Goal: Task Accomplishment & Management: Use online tool/utility

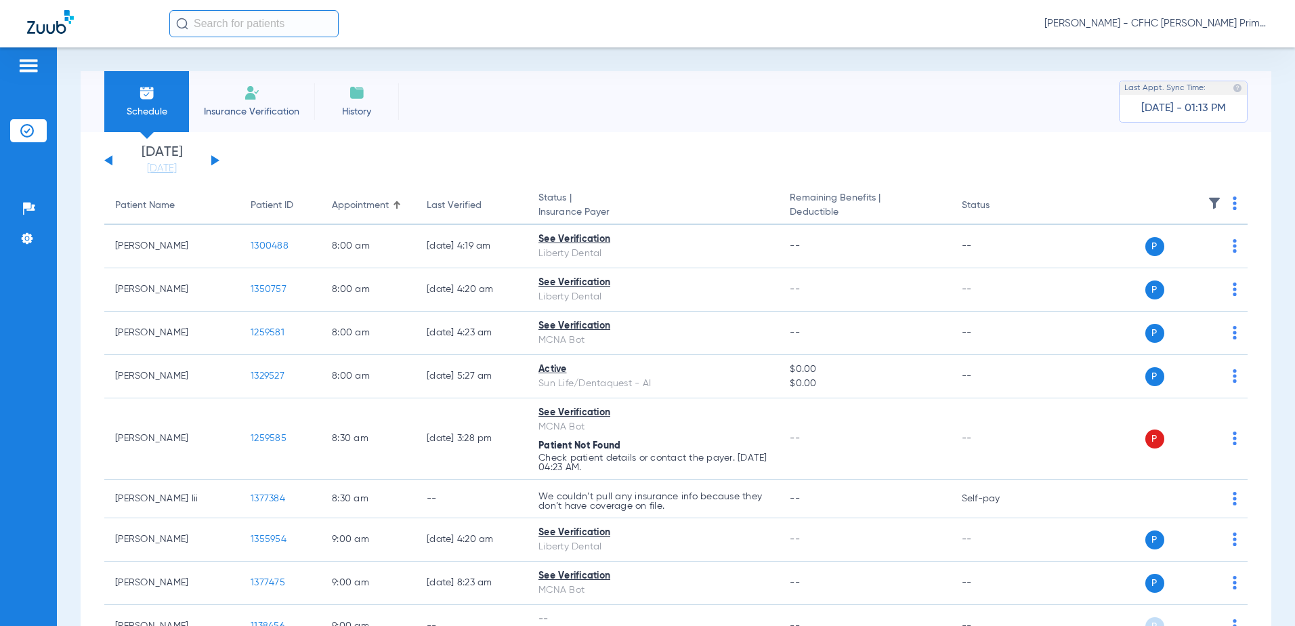
click at [214, 158] on button at bounding box center [215, 160] width 8 height 10
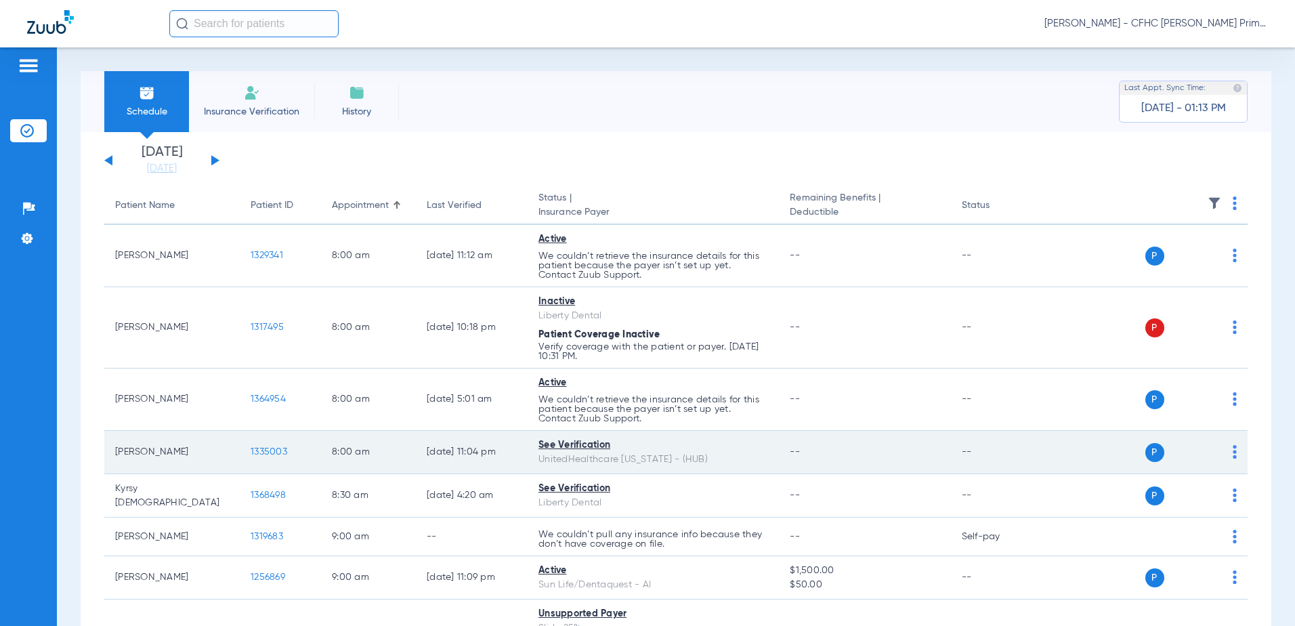
click at [275, 452] on span "1335003" at bounding box center [269, 451] width 37 height 9
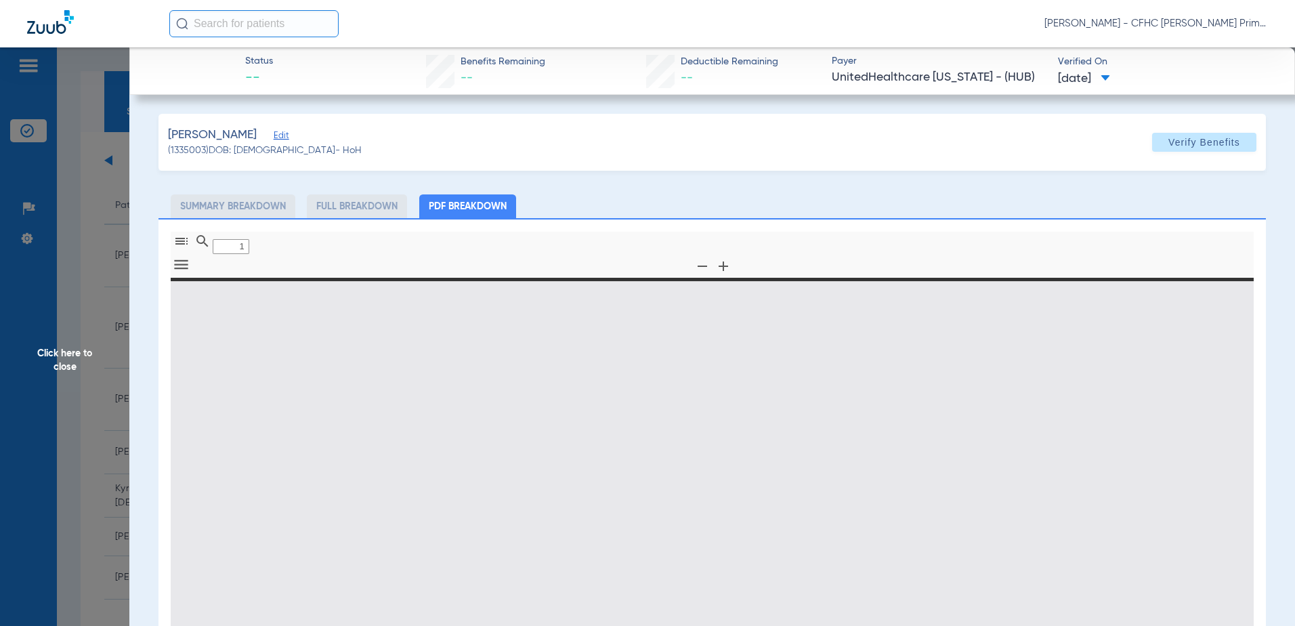
type input "0"
select select "page-width"
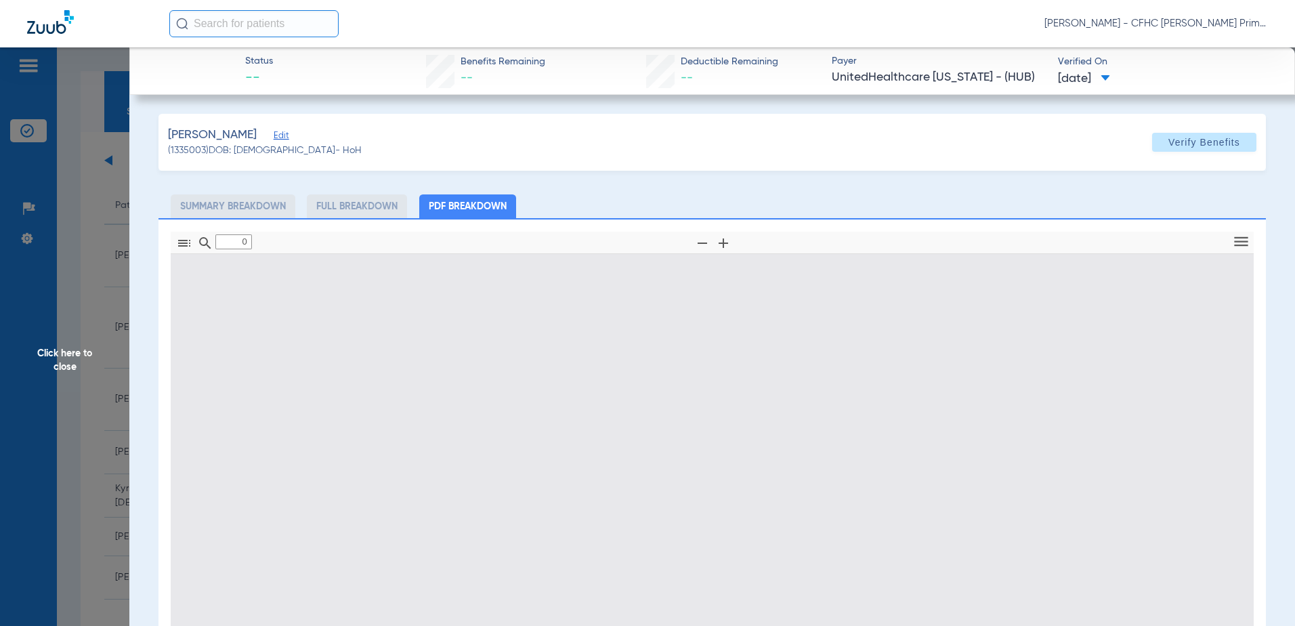
type input "1"
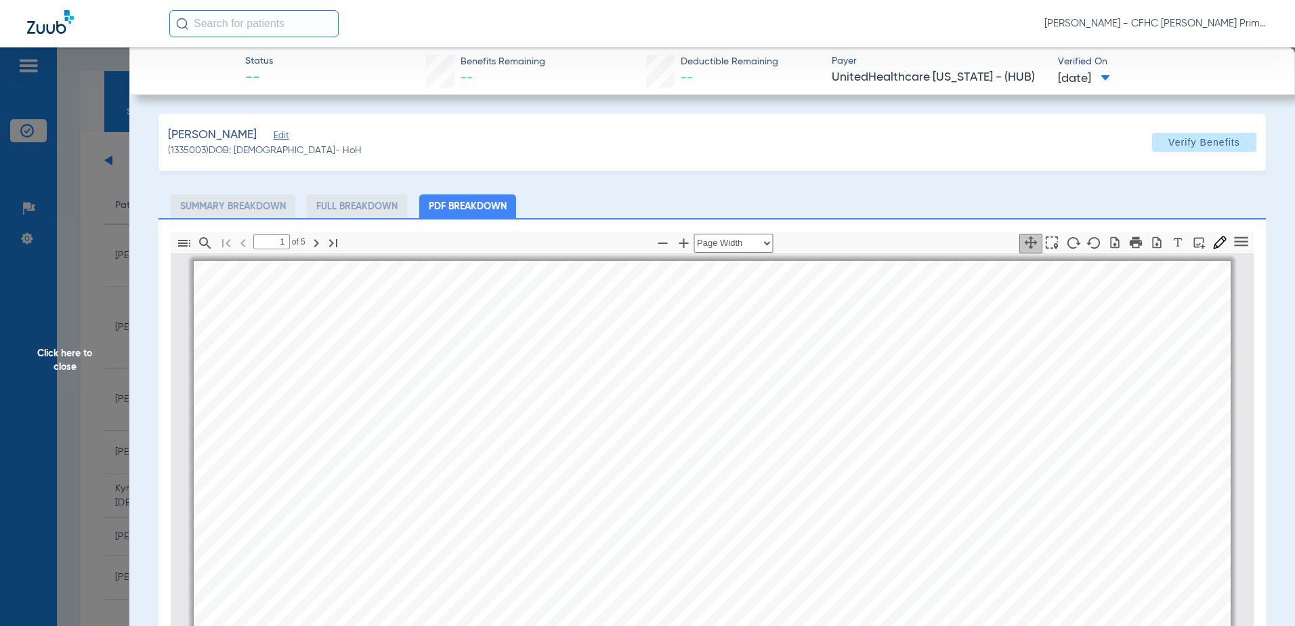
scroll to position [7, 0]
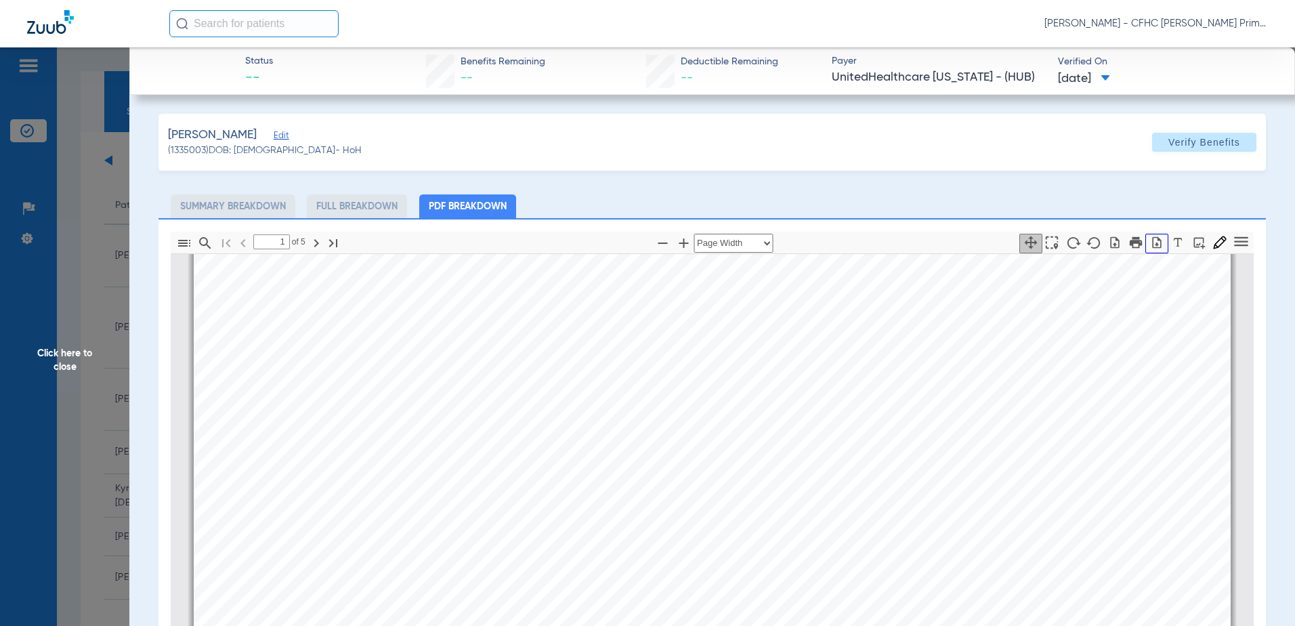
click at [1153, 237] on icon "button" at bounding box center [1157, 242] width 9 height 12
click at [80, 350] on span "Click here to close" at bounding box center [64, 360] width 129 height 626
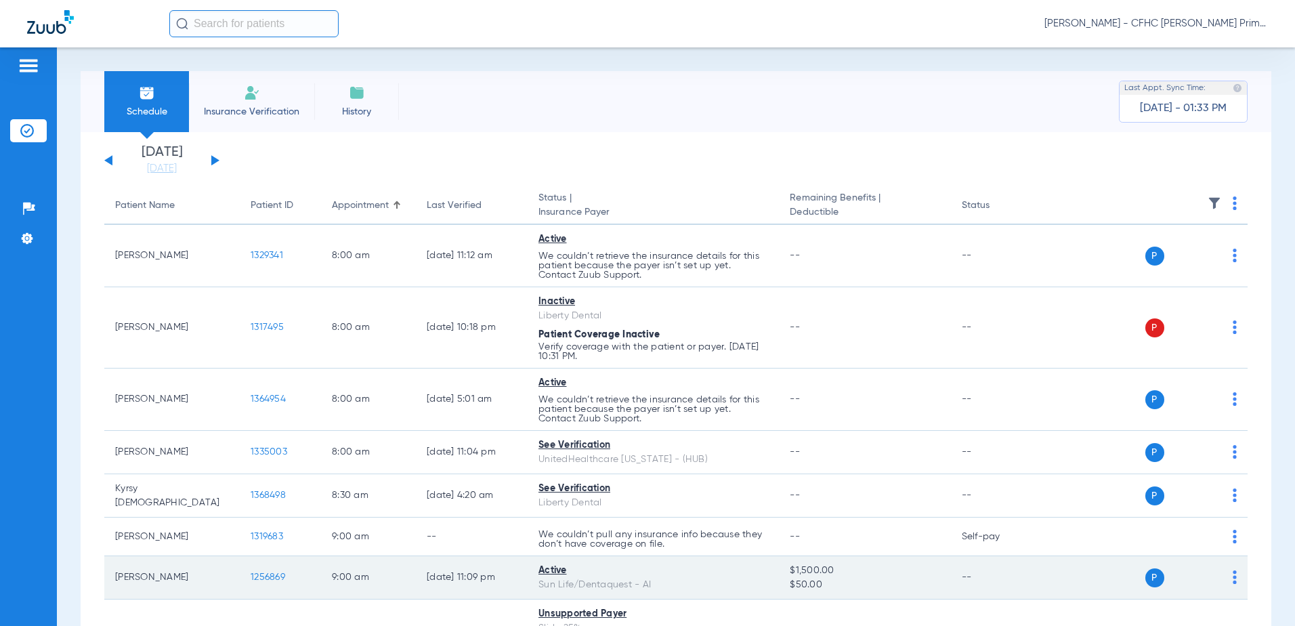
click at [267, 574] on span "1256869" at bounding box center [268, 576] width 35 height 9
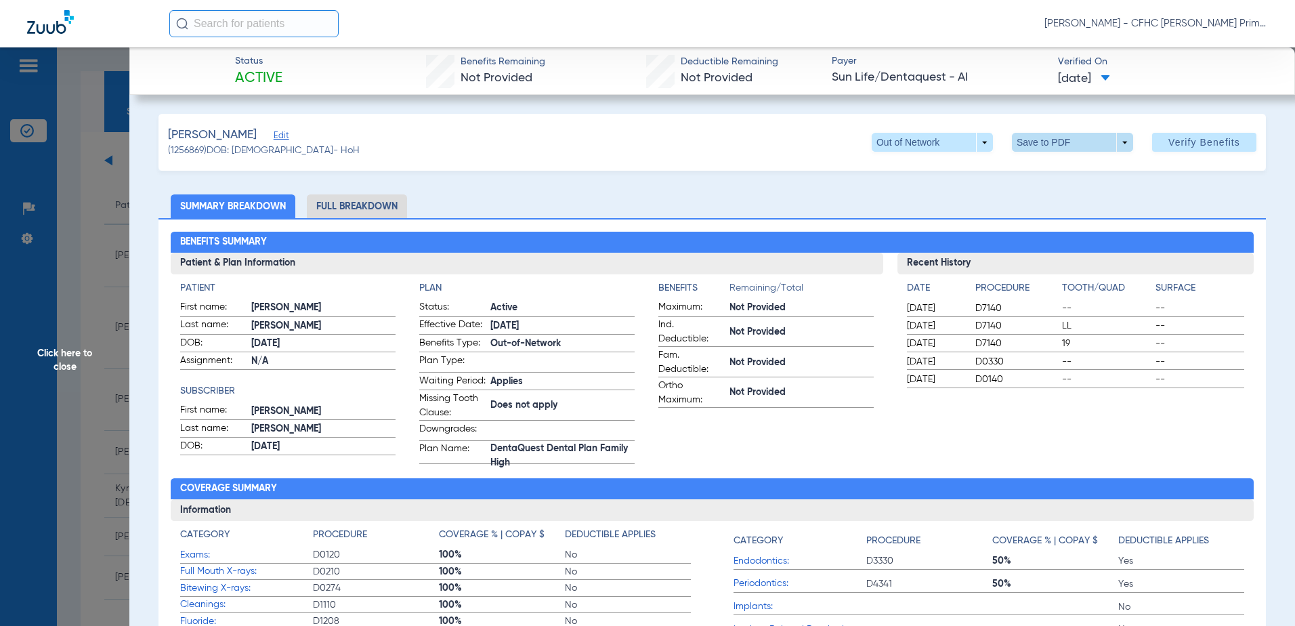
click at [1061, 144] on span at bounding box center [1072, 142] width 33 height 33
click at [1064, 170] on span "Save to PDF" at bounding box center [1066, 169] width 53 height 9
click at [58, 360] on span "Click here to close" at bounding box center [64, 360] width 129 height 626
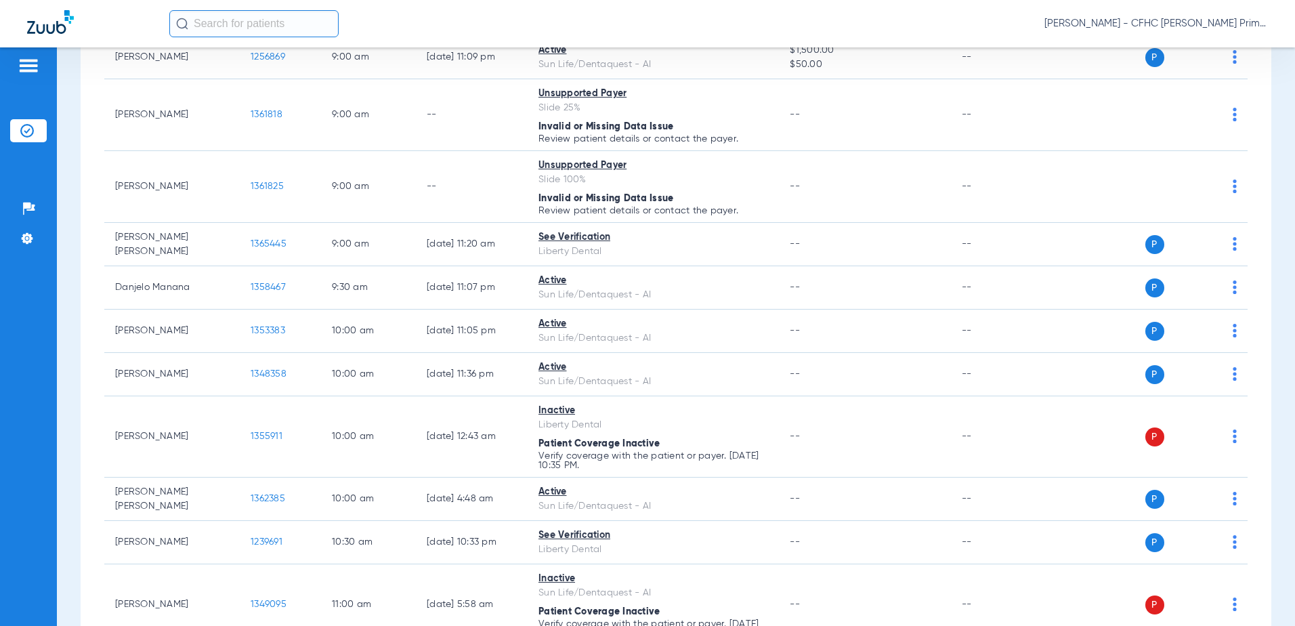
scroll to position [542, 0]
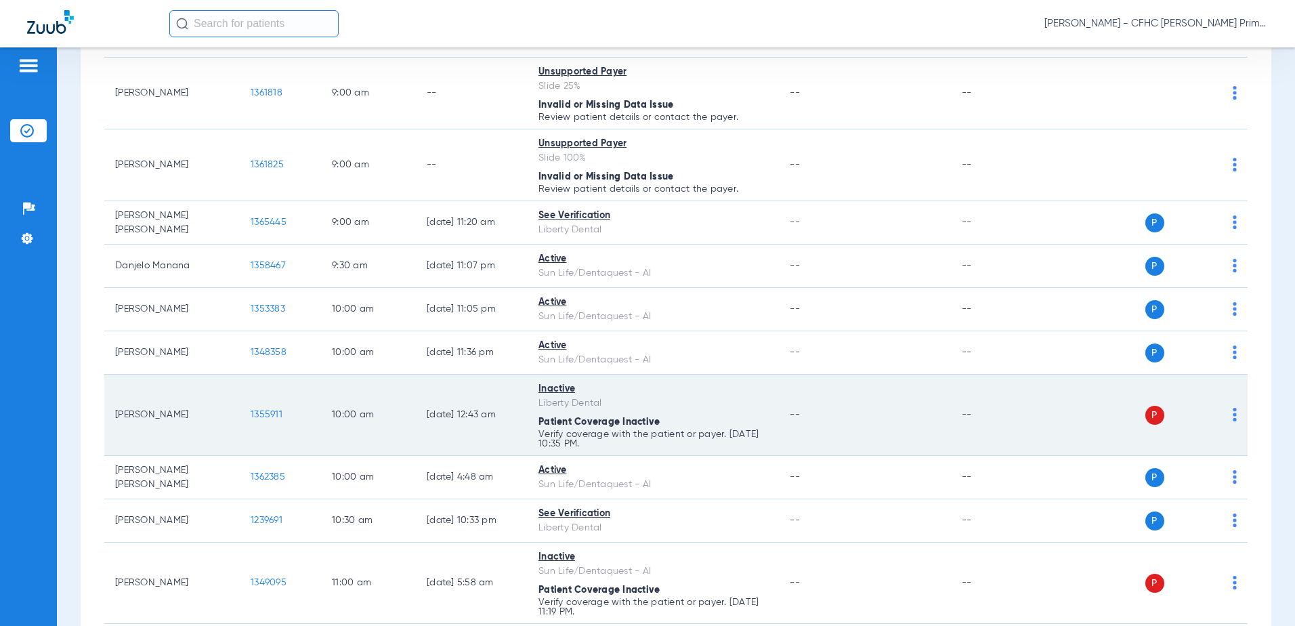
click at [276, 410] on span "1355911" at bounding box center [267, 414] width 32 height 9
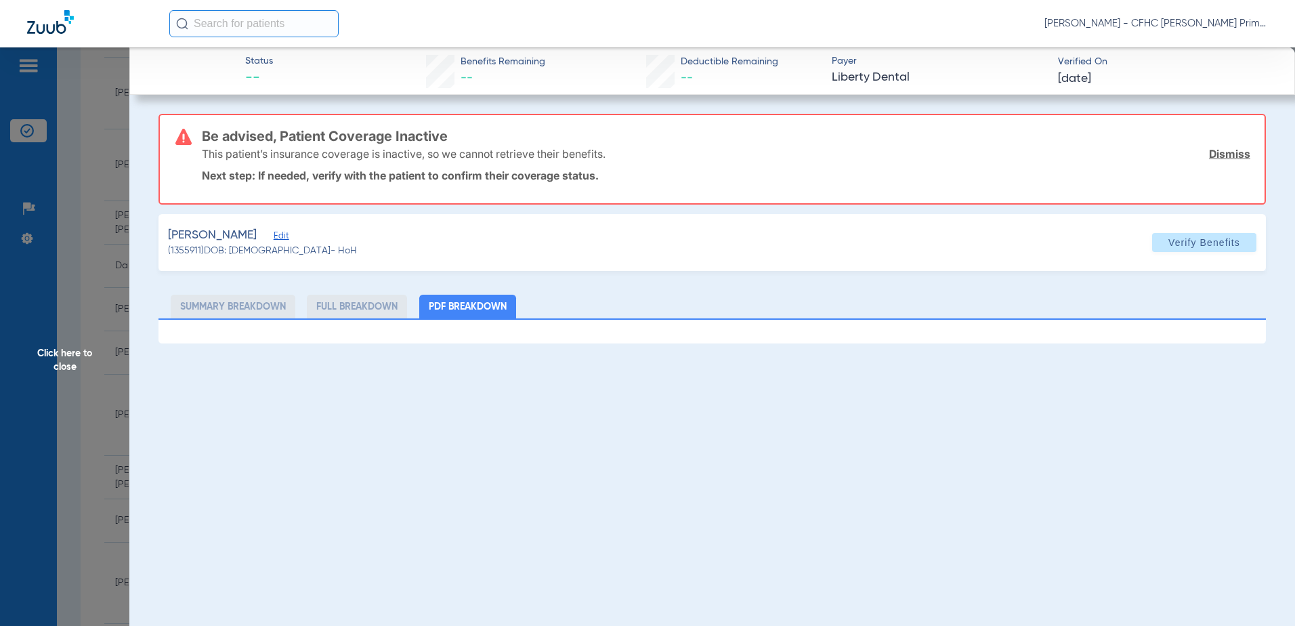
click at [64, 357] on span "Click here to close" at bounding box center [64, 360] width 129 height 626
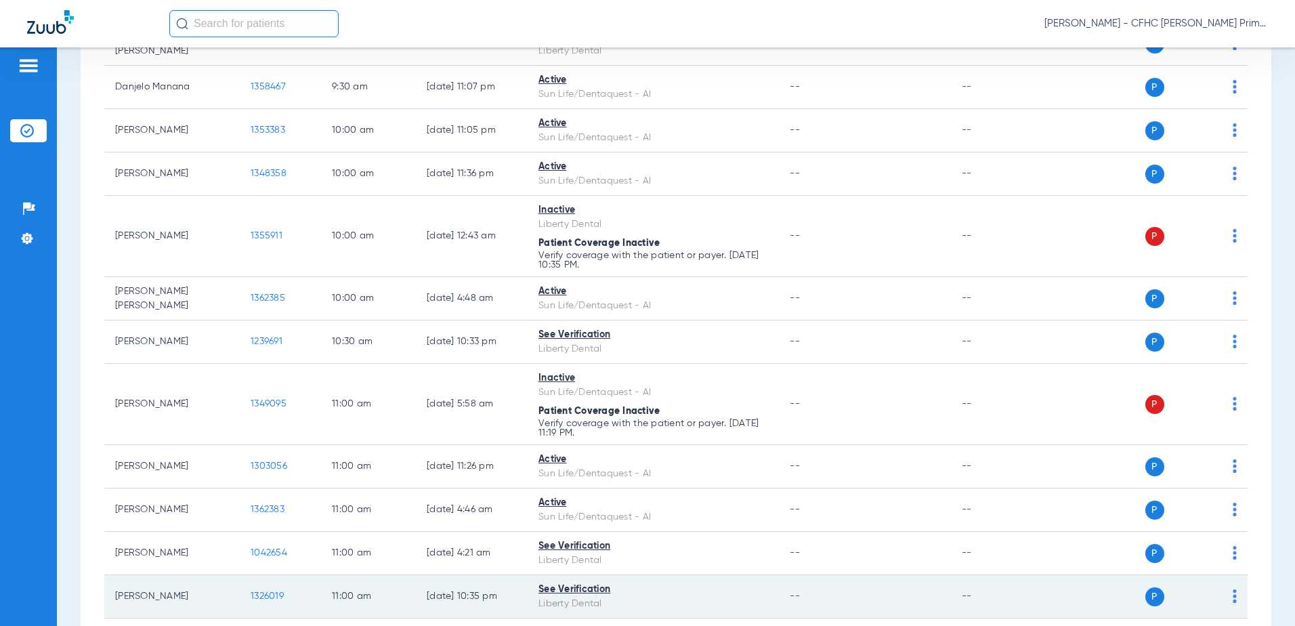
scroll to position [745, 0]
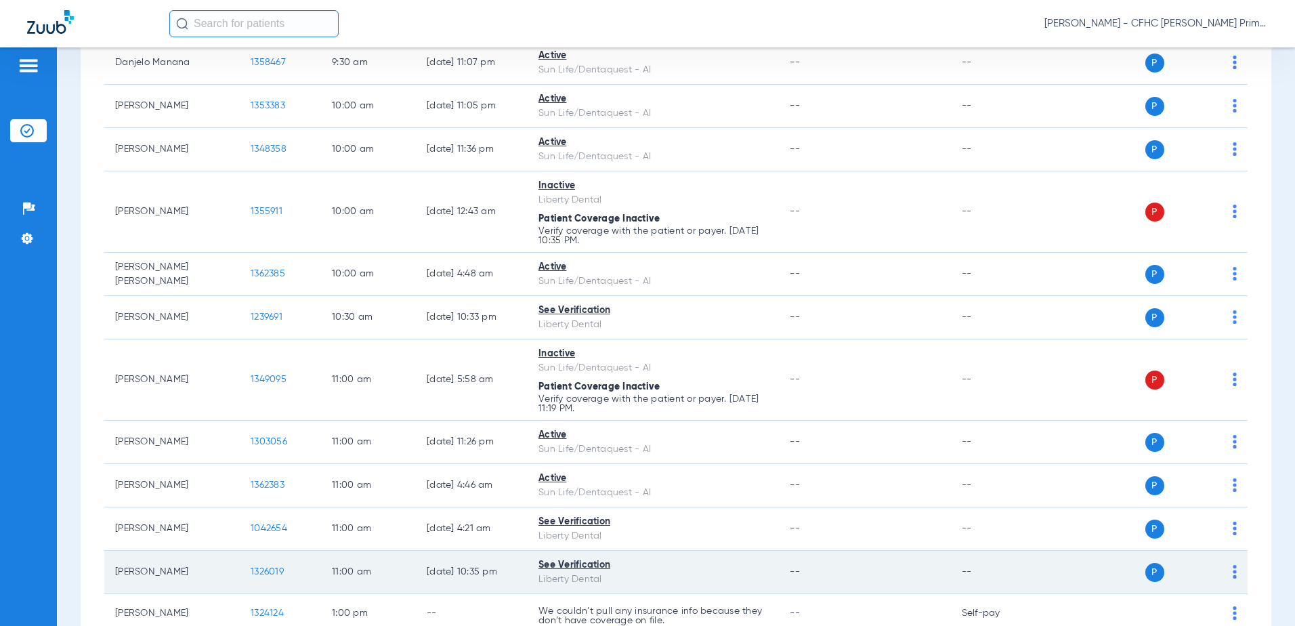
click at [259, 567] on span "1326019" at bounding box center [267, 571] width 33 height 9
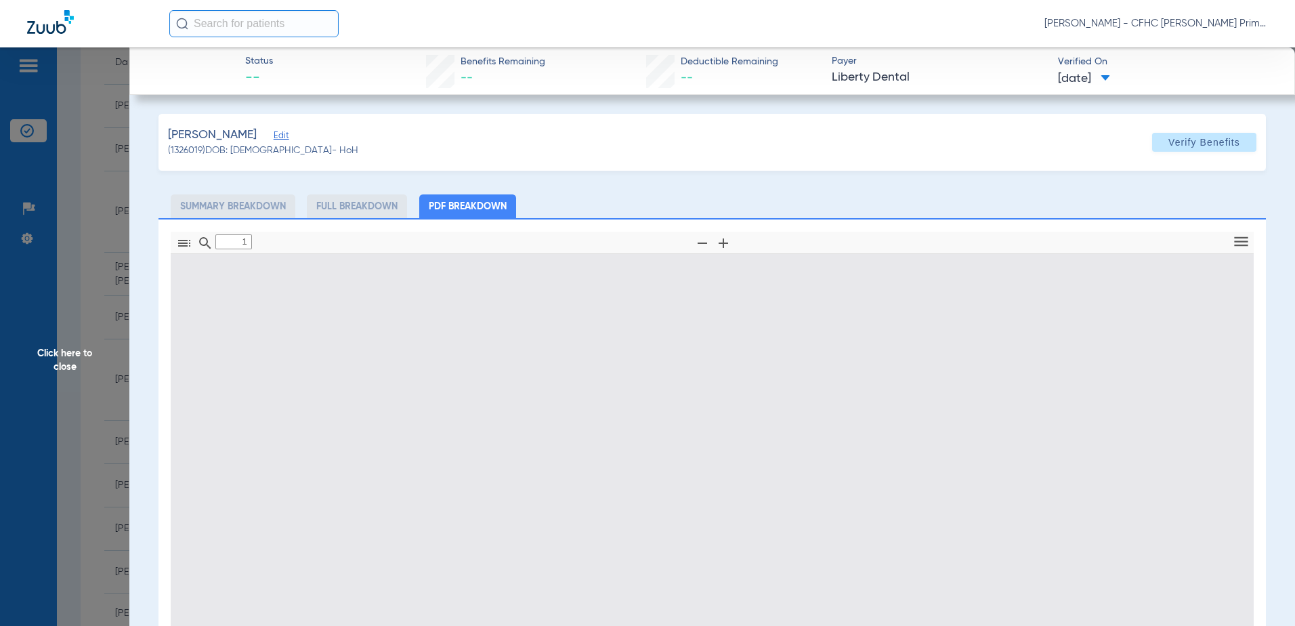
type input "0"
select select "page-width"
type input "1"
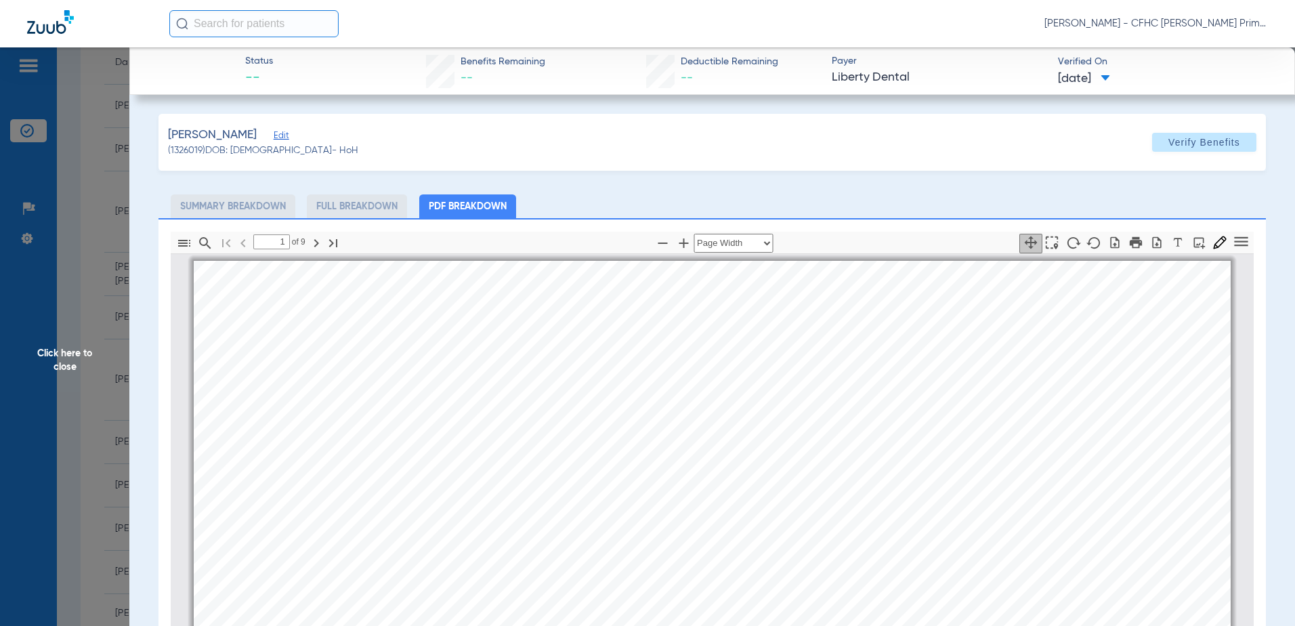
scroll to position [7, 0]
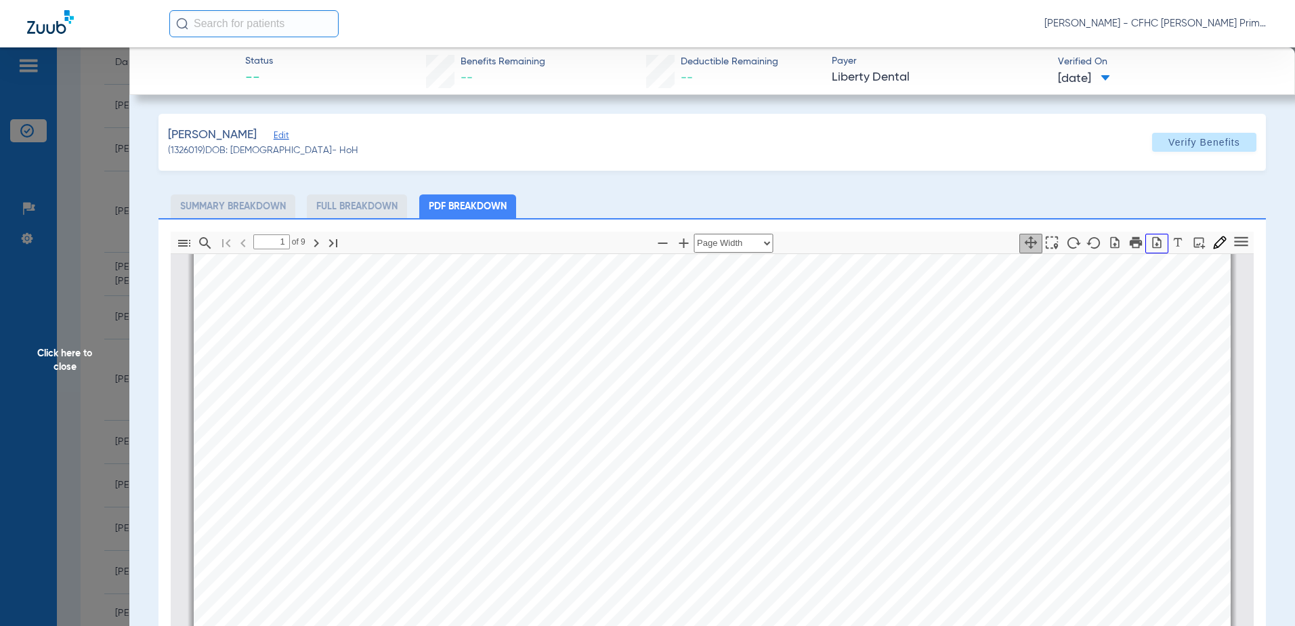
click at [1150, 241] on icon "button" at bounding box center [1157, 243] width 14 height 14
click at [67, 360] on span "Click here to close" at bounding box center [64, 360] width 129 height 626
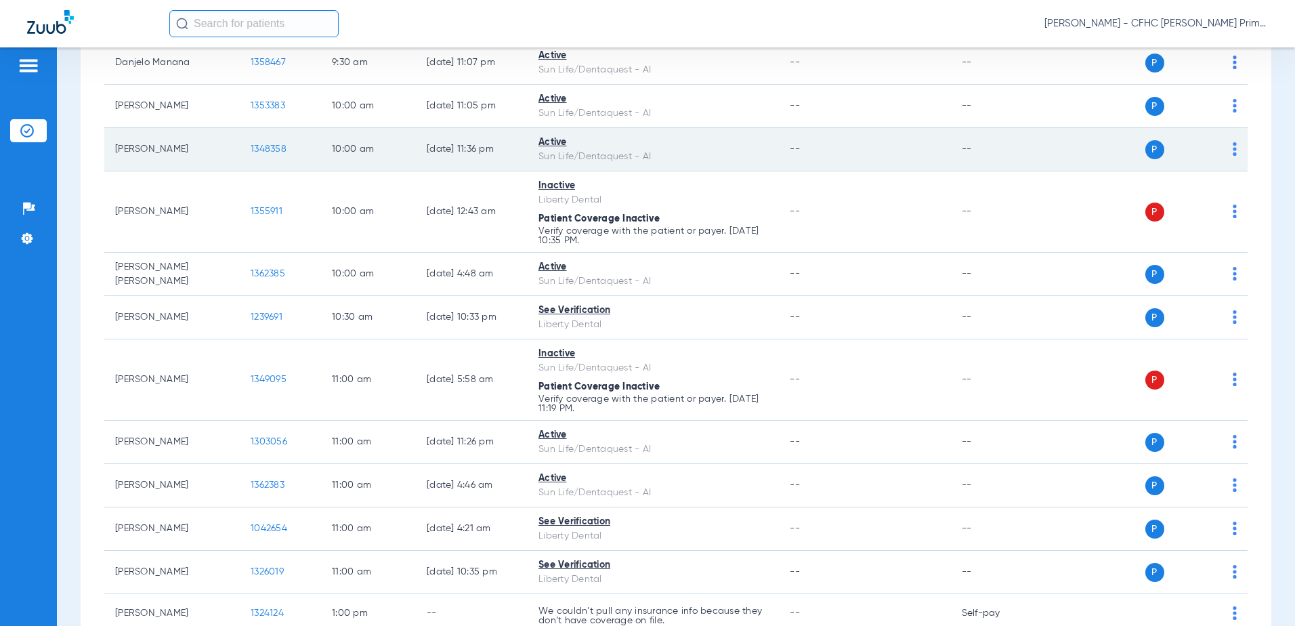
click at [261, 147] on span "1348358" at bounding box center [269, 148] width 36 height 9
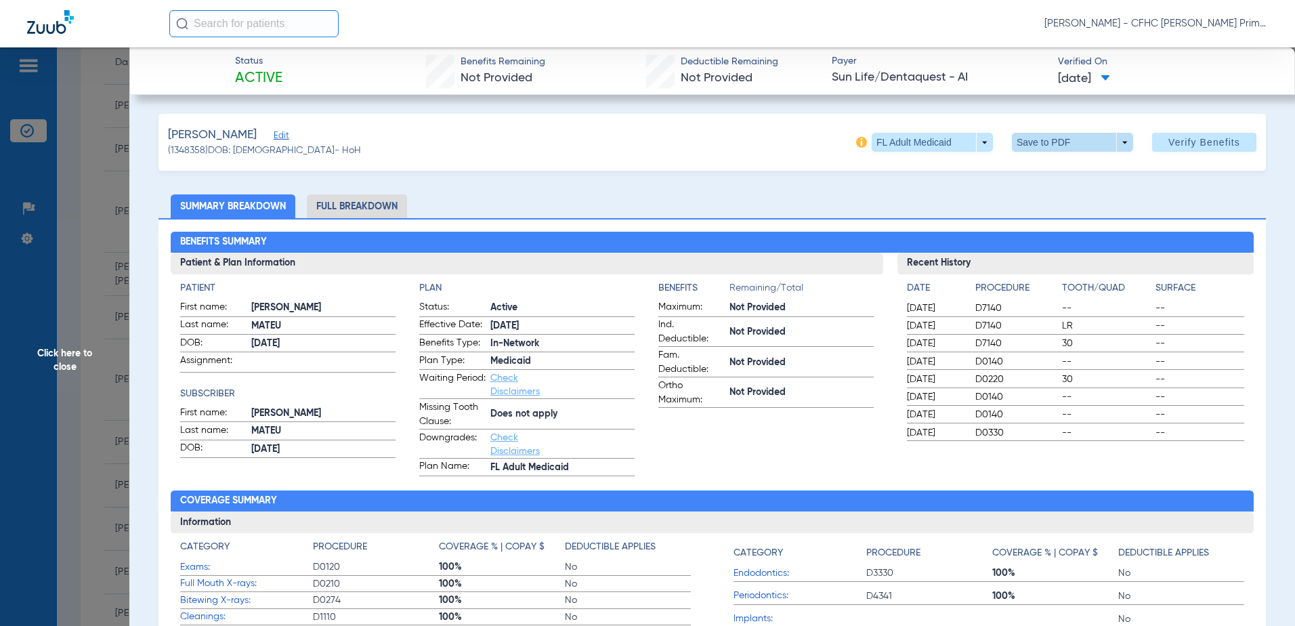
click at [1043, 147] on span at bounding box center [1072, 142] width 121 height 19
click at [1048, 175] on button "insert_drive_file Save to PDF" at bounding box center [1053, 169] width 102 height 27
click at [70, 357] on span "Click here to close" at bounding box center [64, 360] width 129 height 626
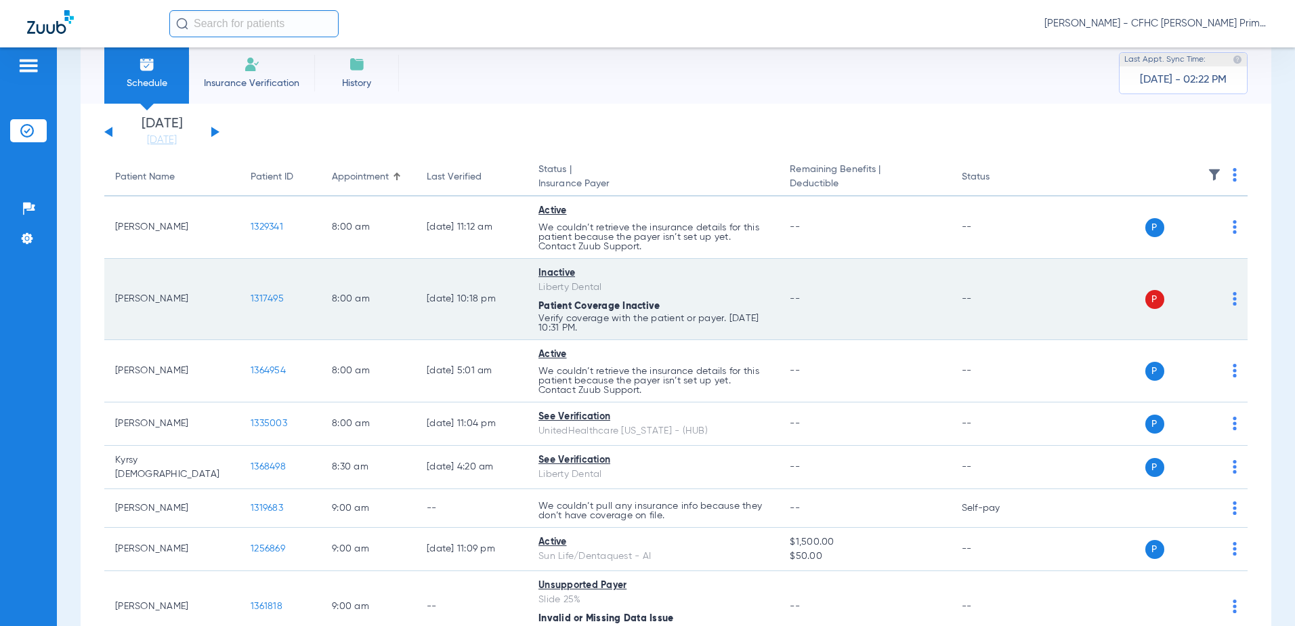
scroll to position [0, 0]
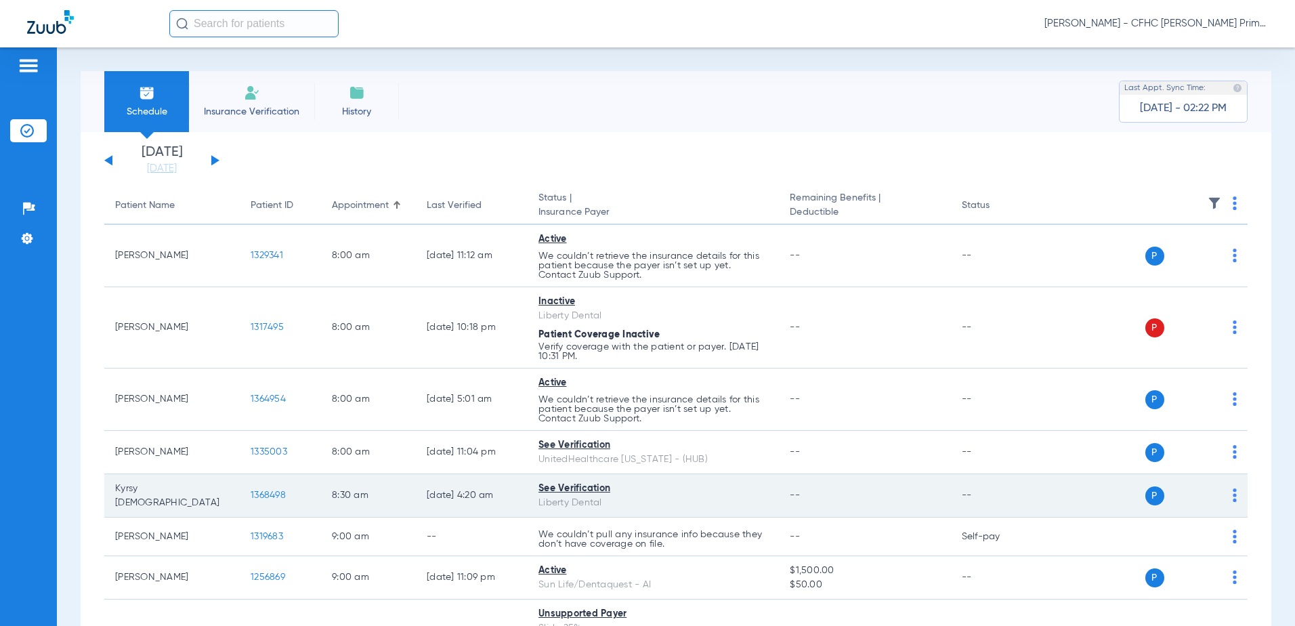
click at [264, 494] on span "1368498" at bounding box center [268, 494] width 35 height 9
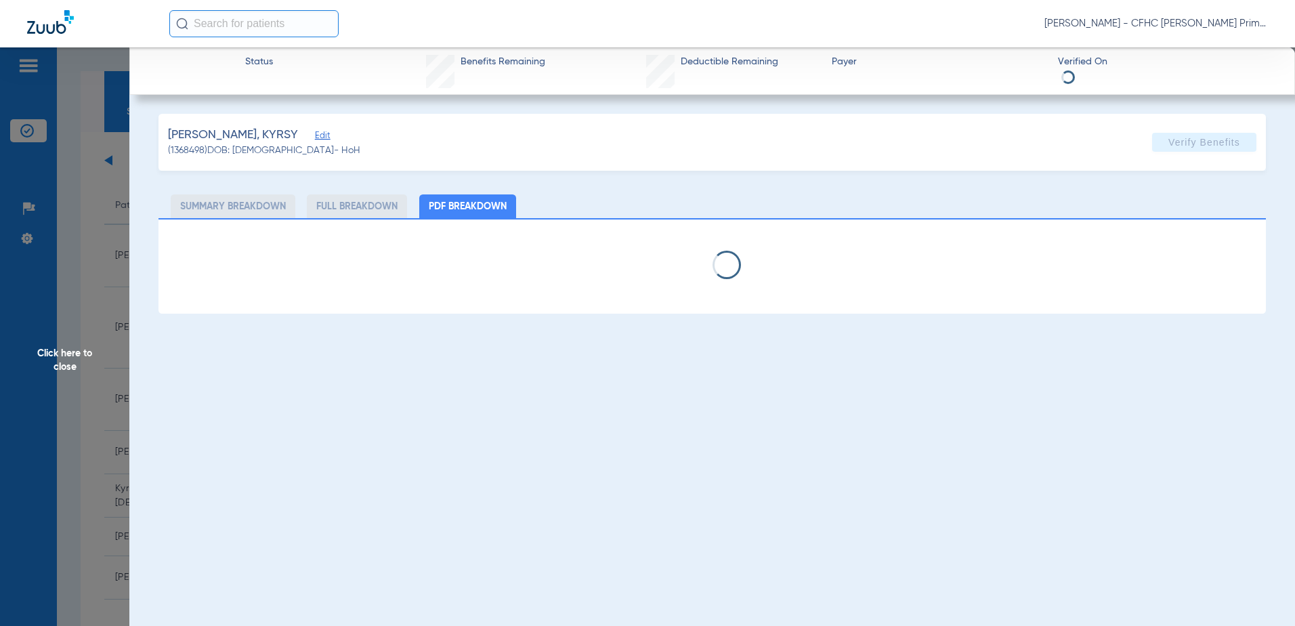
select select "page-width"
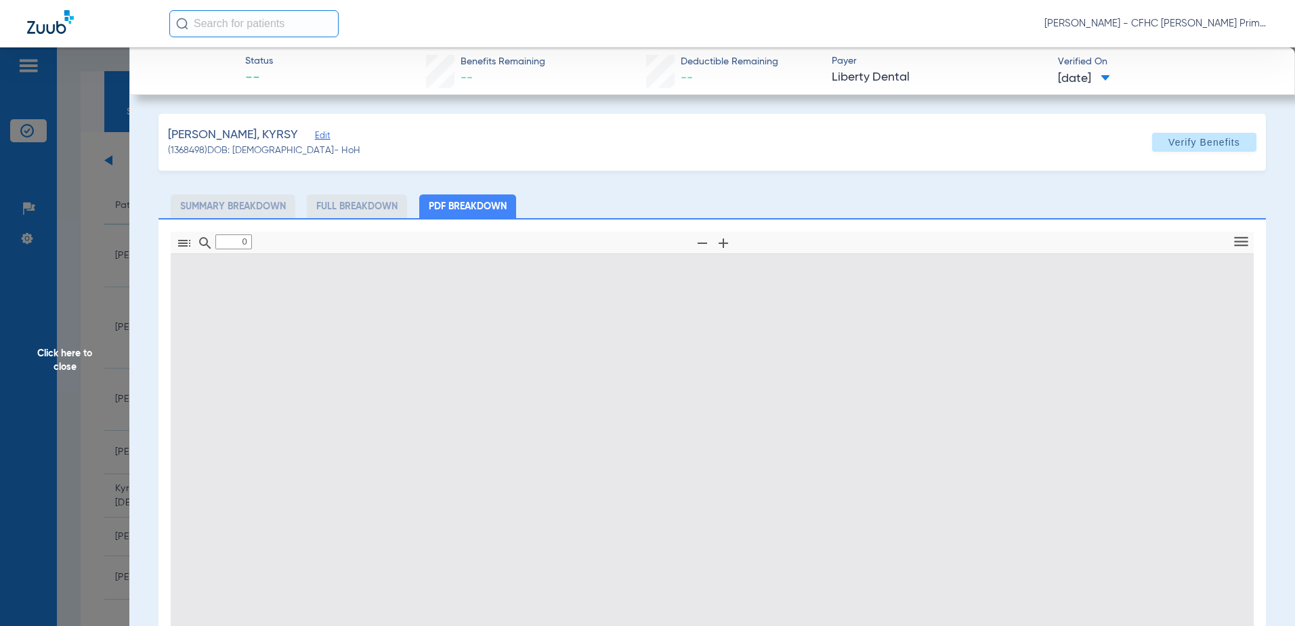
type input "1"
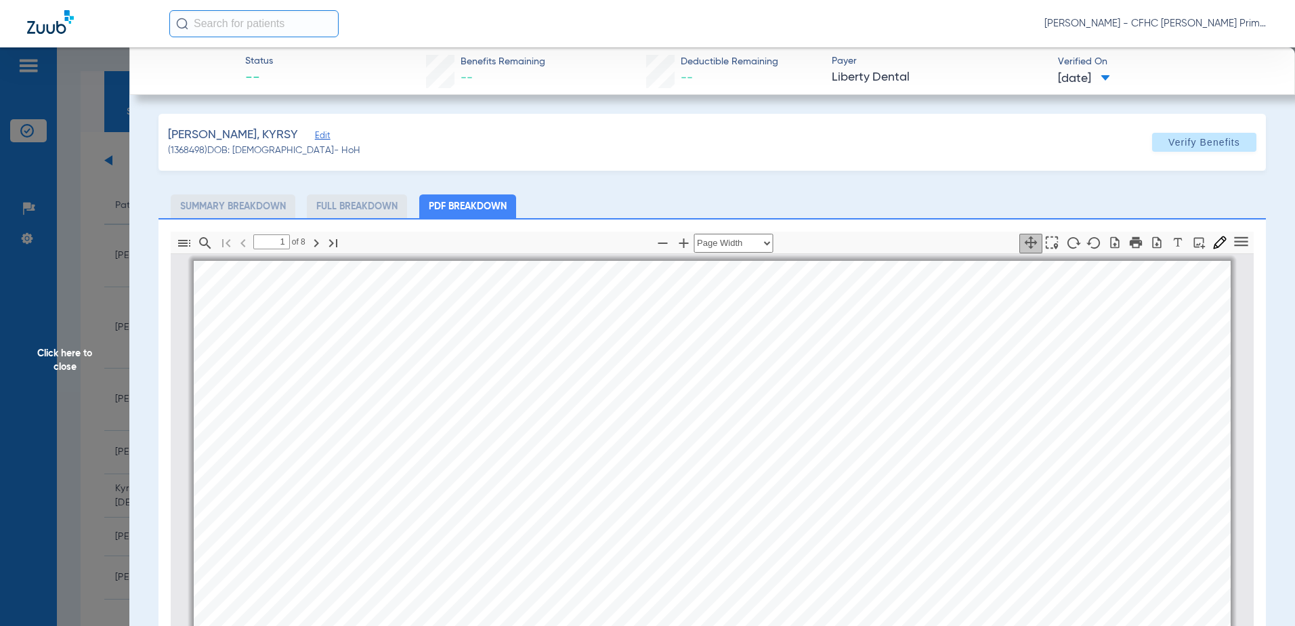
scroll to position [7, 0]
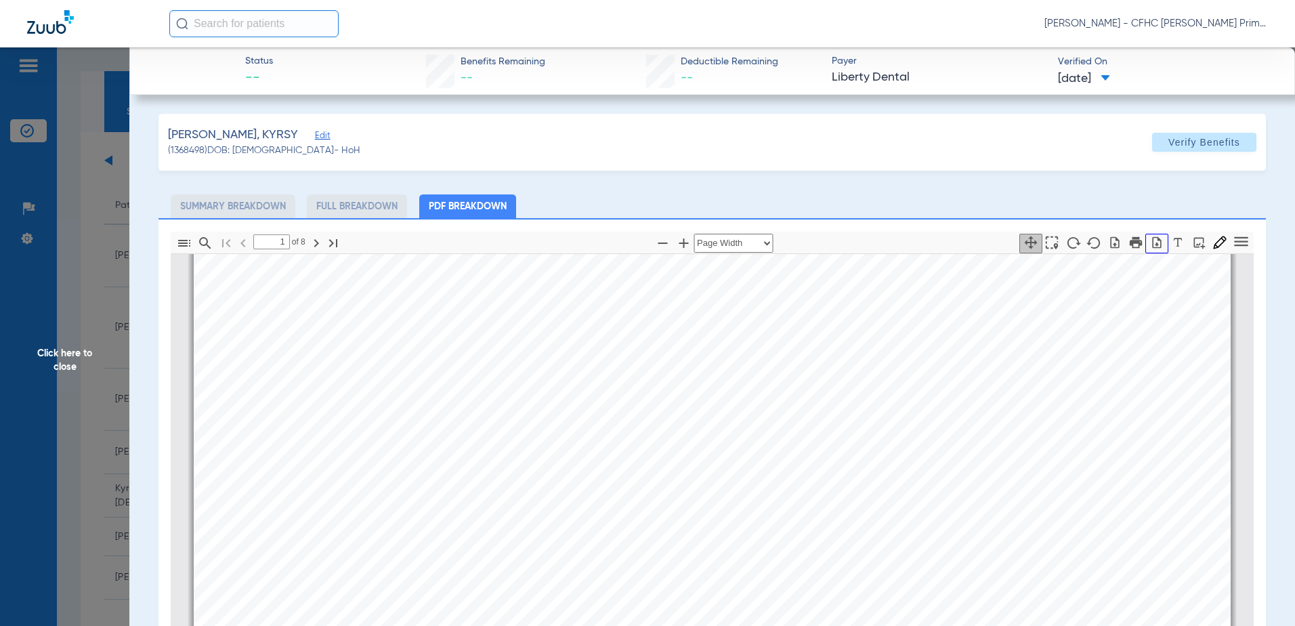
click at [1150, 245] on icon "button" at bounding box center [1157, 243] width 14 height 14
click at [65, 353] on span "Click here to close" at bounding box center [64, 360] width 129 height 626
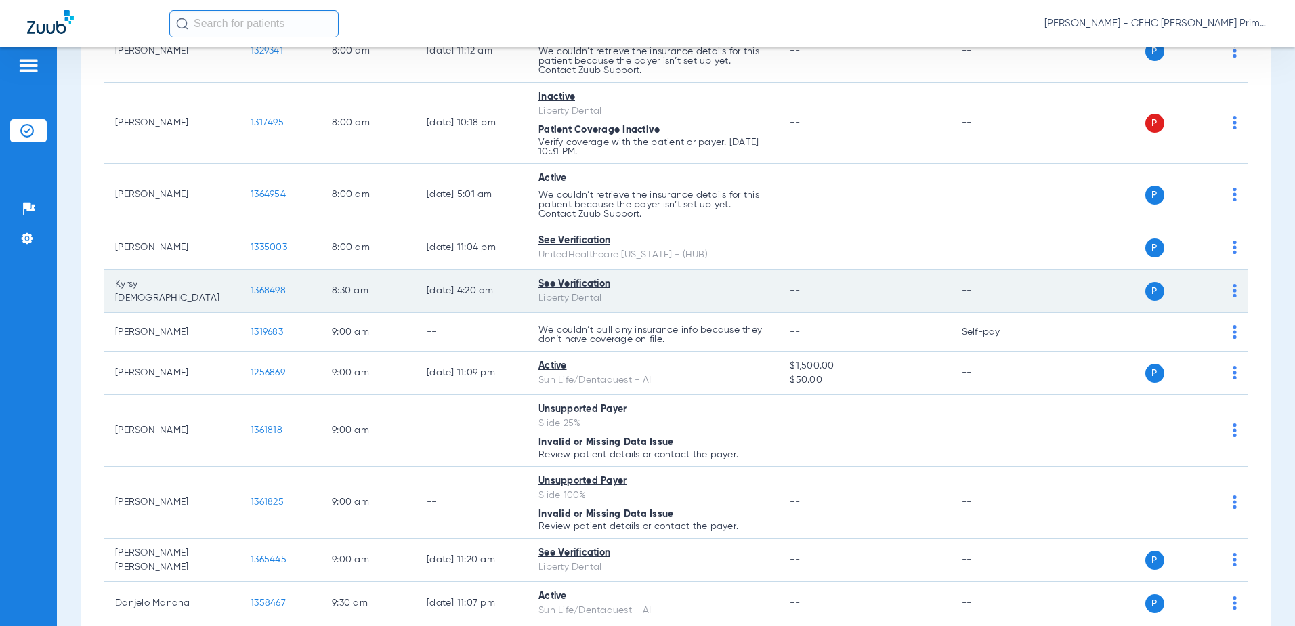
scroll to position [271, 0]
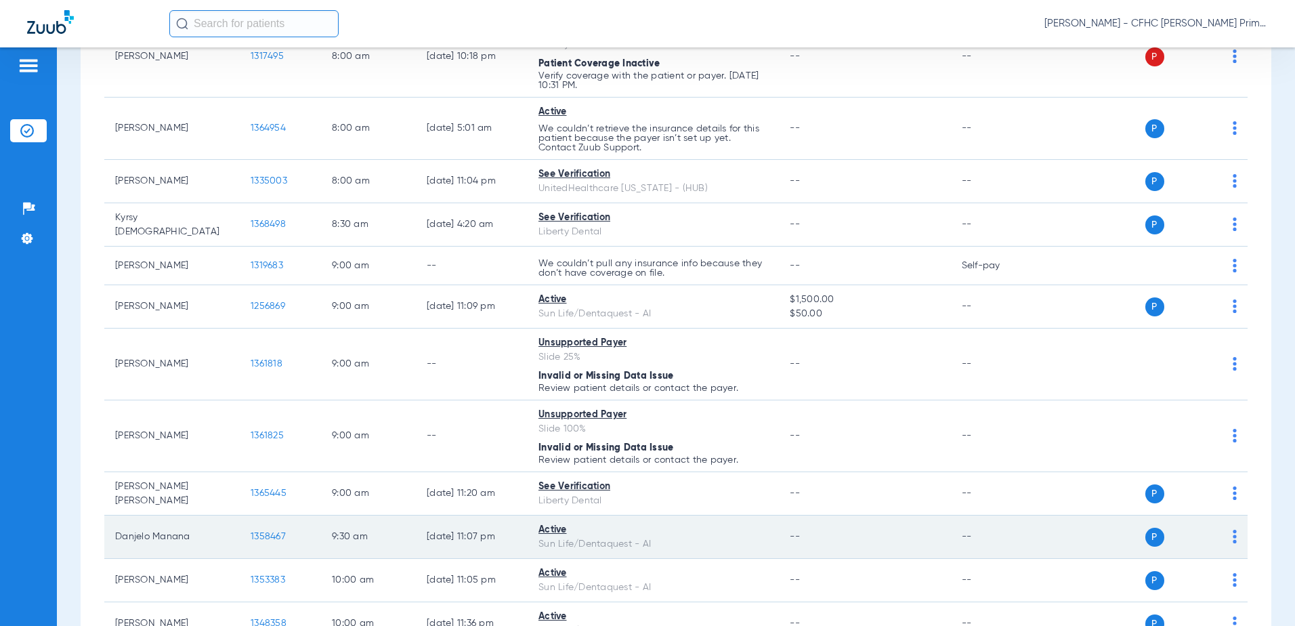
click at [276, 534] on span "1358467" at bounding box center [268, 536] width 35 height 9
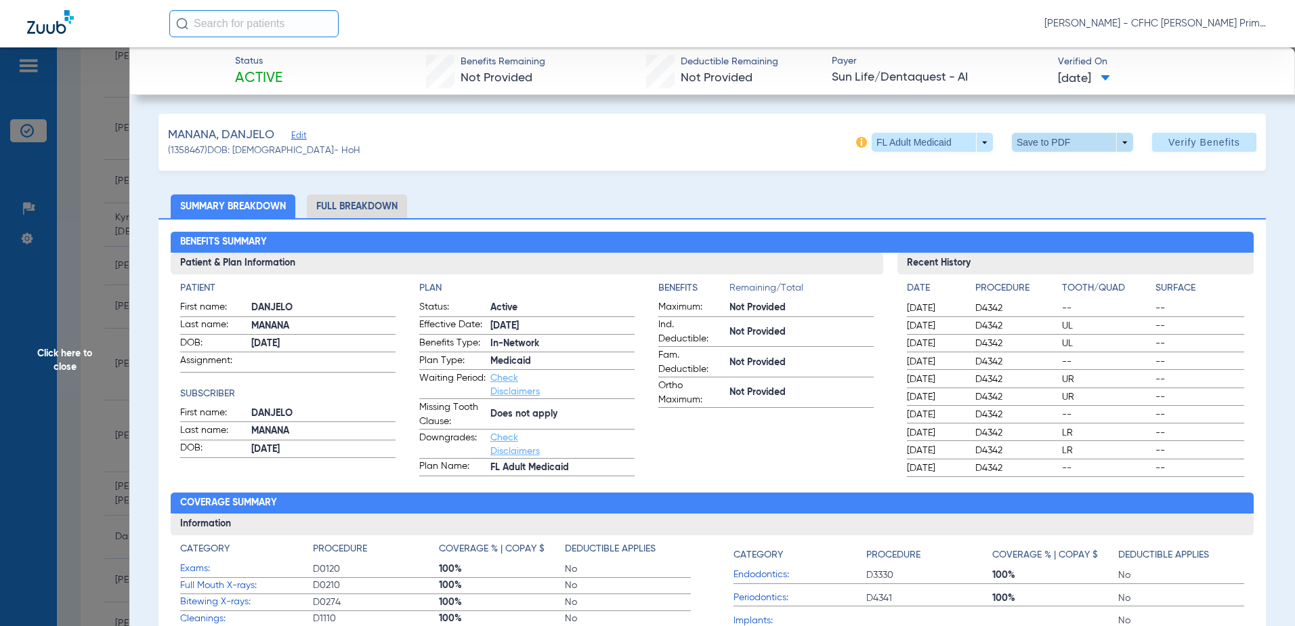
click at [1056, 144] on span at bounding box center [1072, 142] width 33 height 33
click at [1058, 173] on span "Save to PDF" at bounding box center [1066, 169] width 53 height 9
click at [67, 354] on span "Click here to close" at bounding box center [64, 360] width 129 height 626
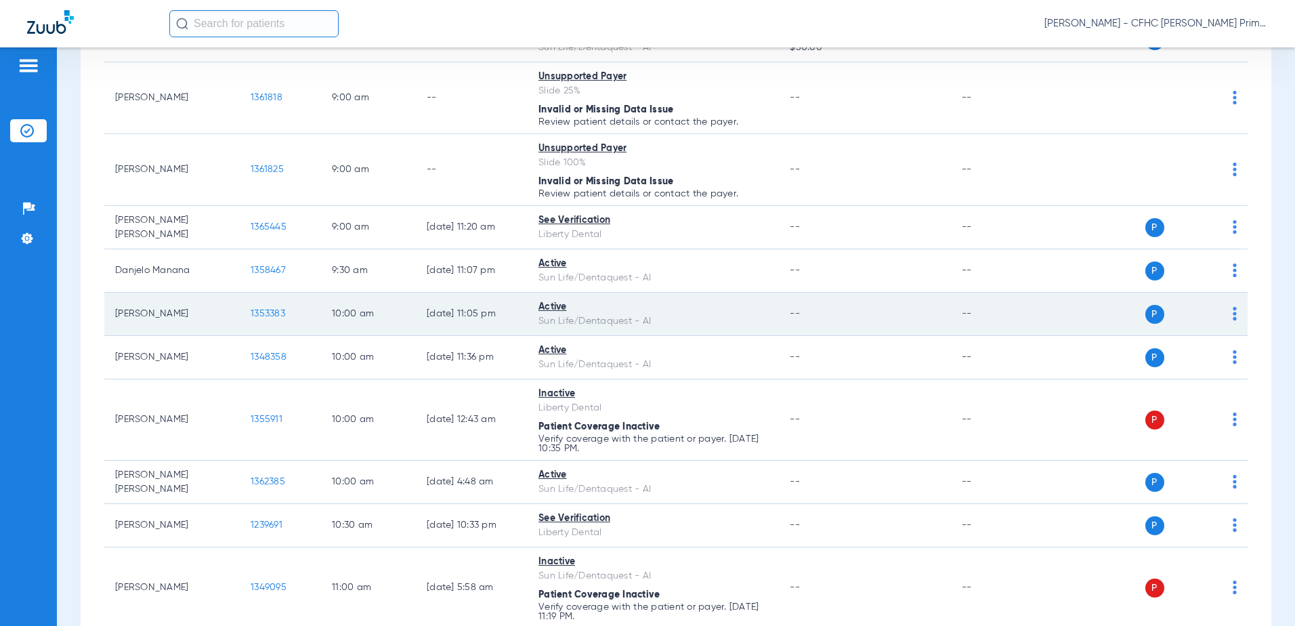
scroll to position [542, 0]
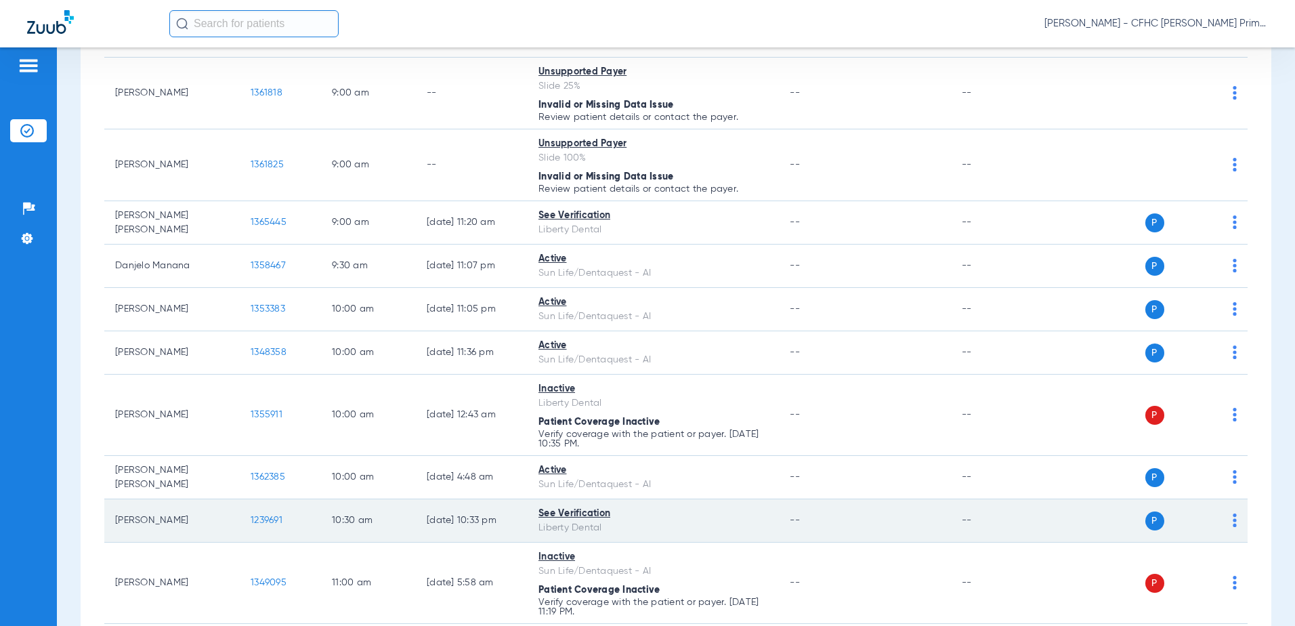
click at [270, 517] on span "1239691" at bounding box center [267, 519] width 32 height 9
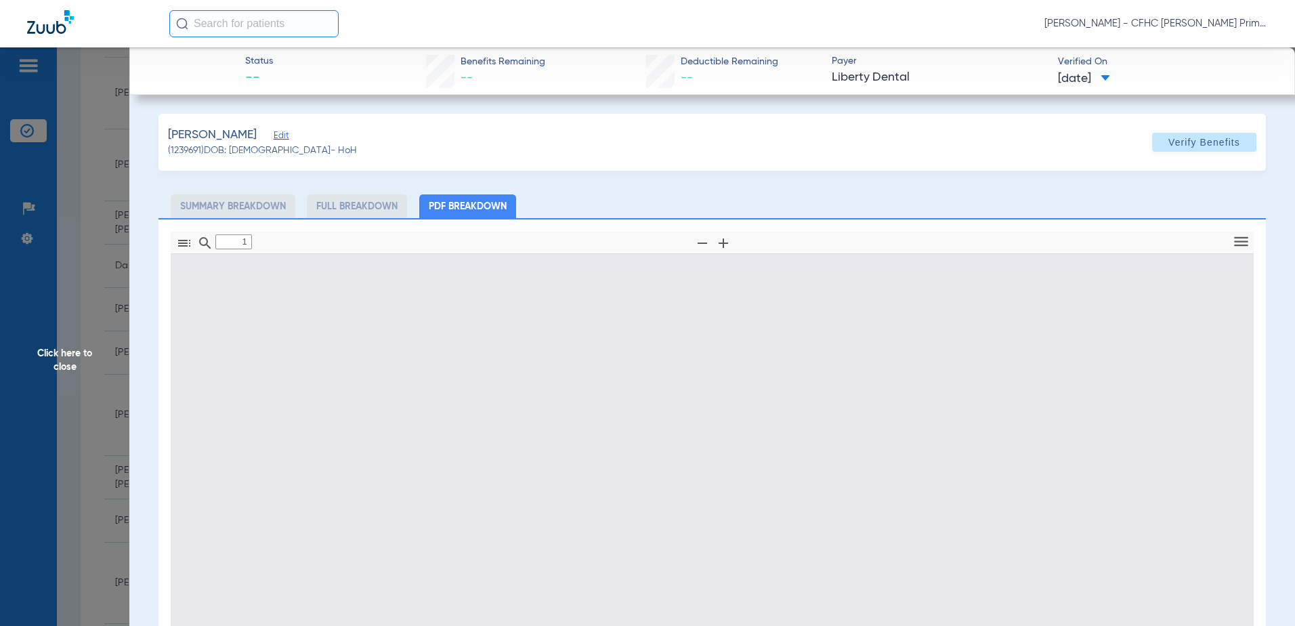
type input "0"
select select "page-width"
type input "1"
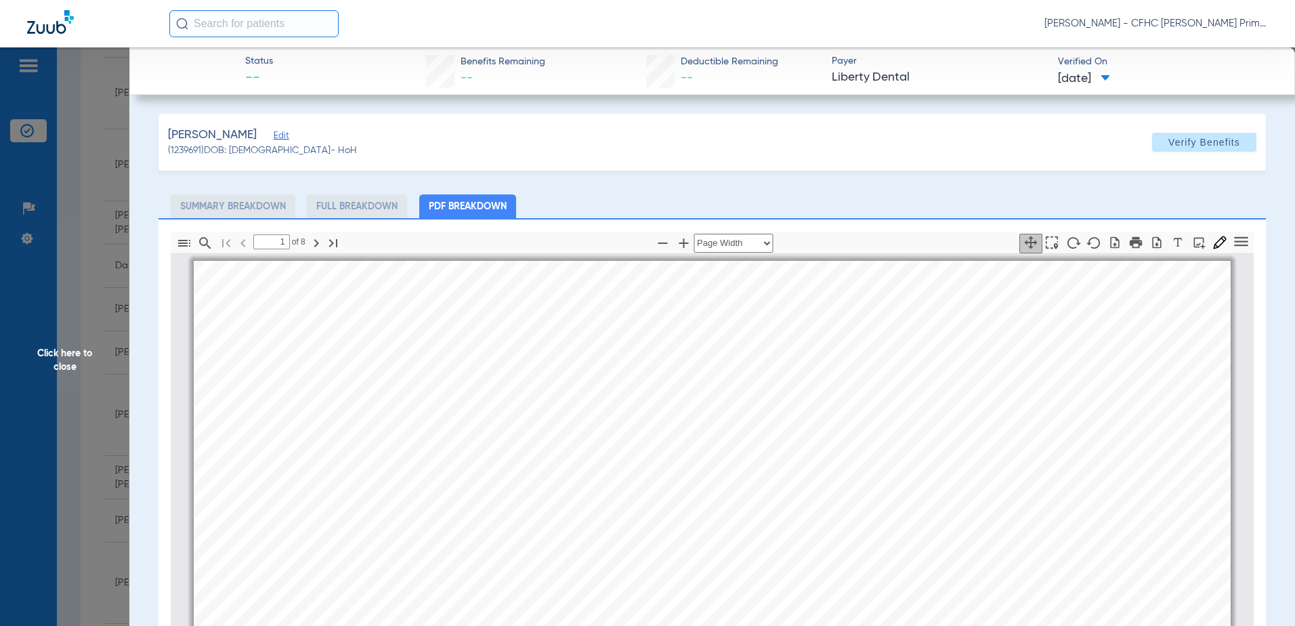
scroll to position [7, 0]
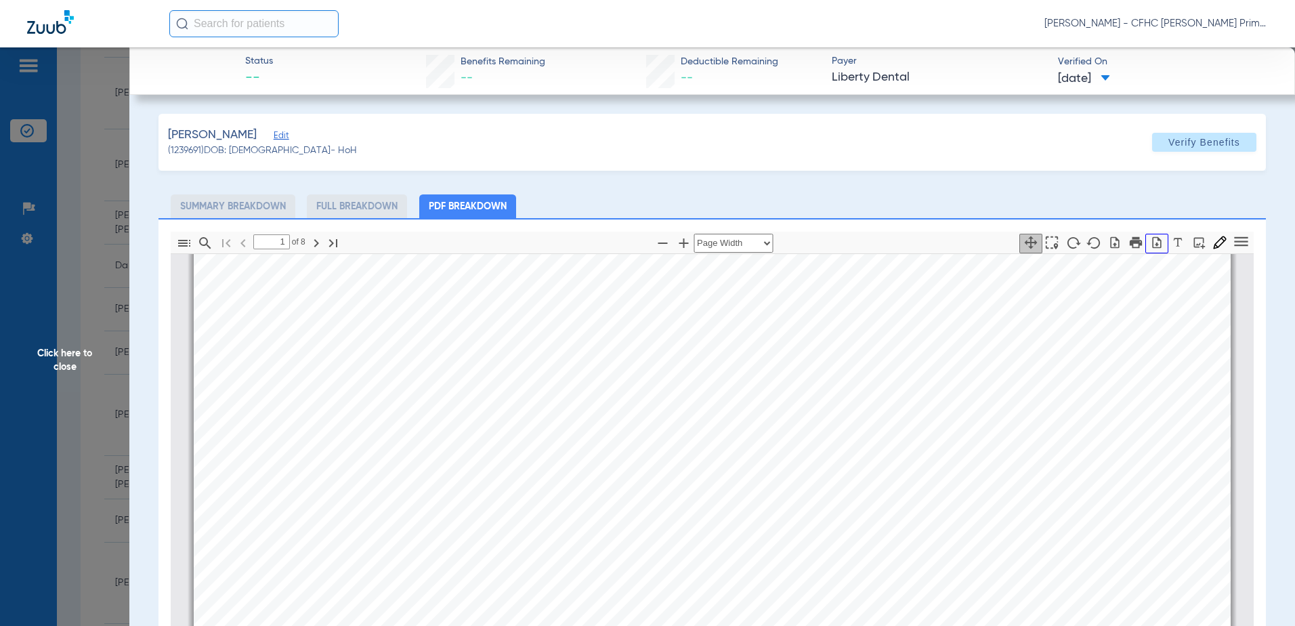
click at [1150, 242] on icon "button" at bounding box center [1157, 243] width 14 height 14
click at [72, 349] on span "Click here to close" at bounding box center [64, 360] width 129 height 626
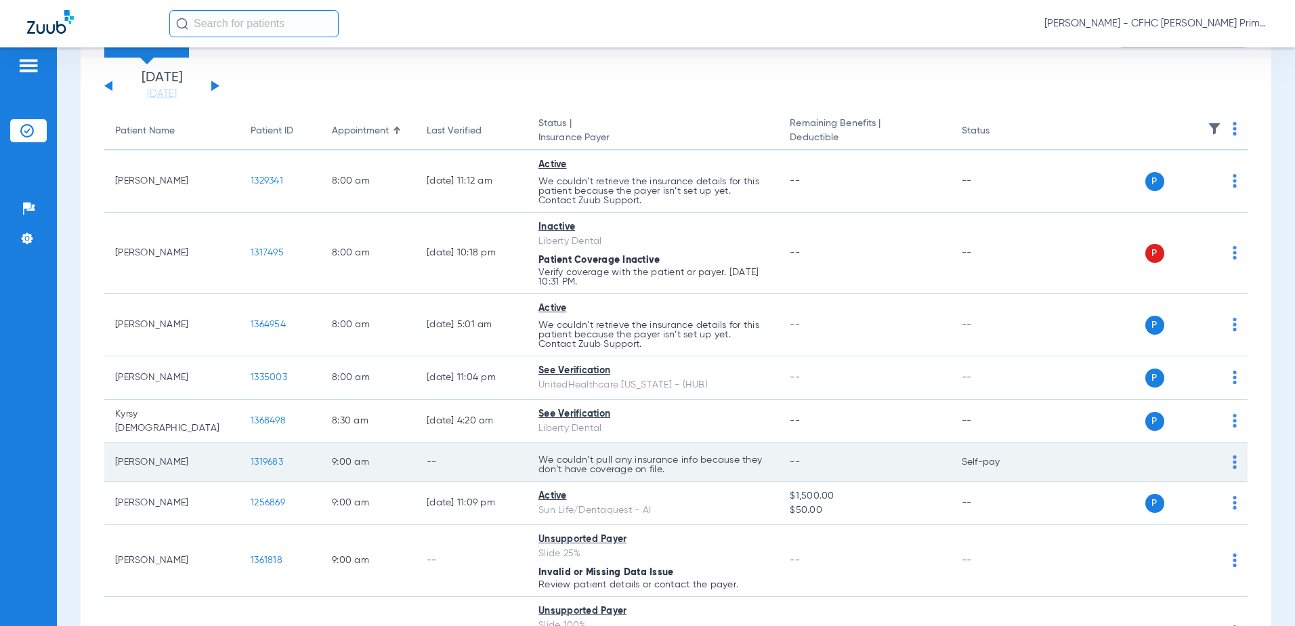
scroll to position [0, 0]
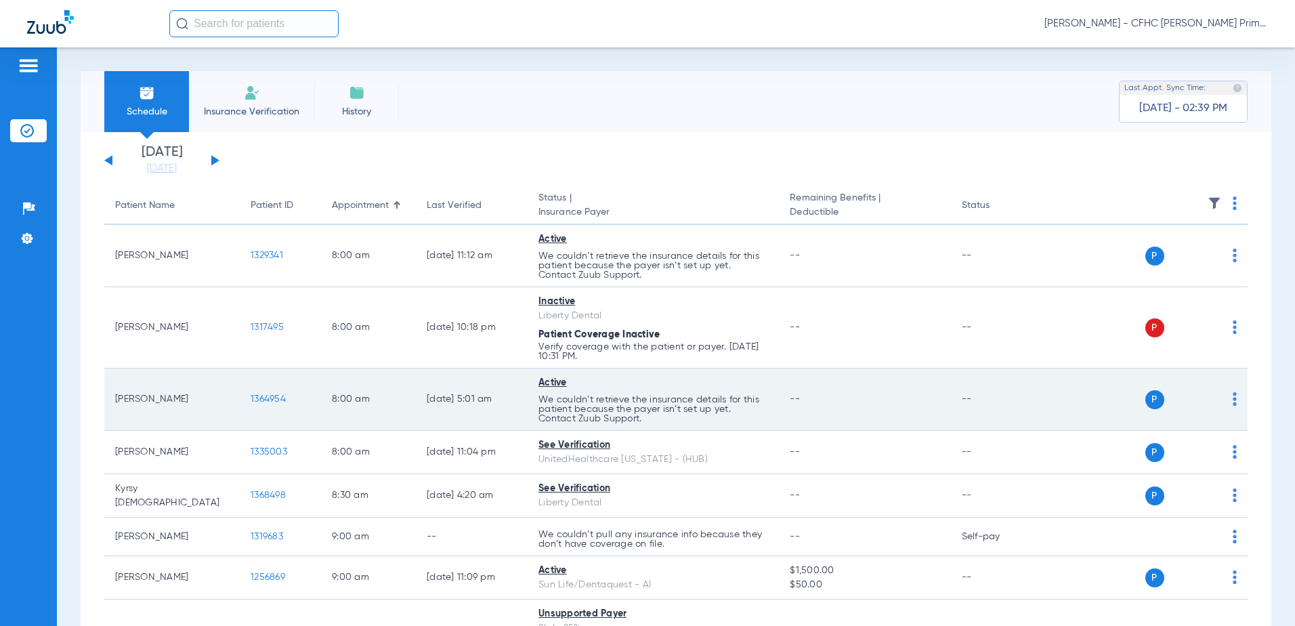
click at [268, 395] on span "1364954" at bounding box center [268, 398] width 35 height 9
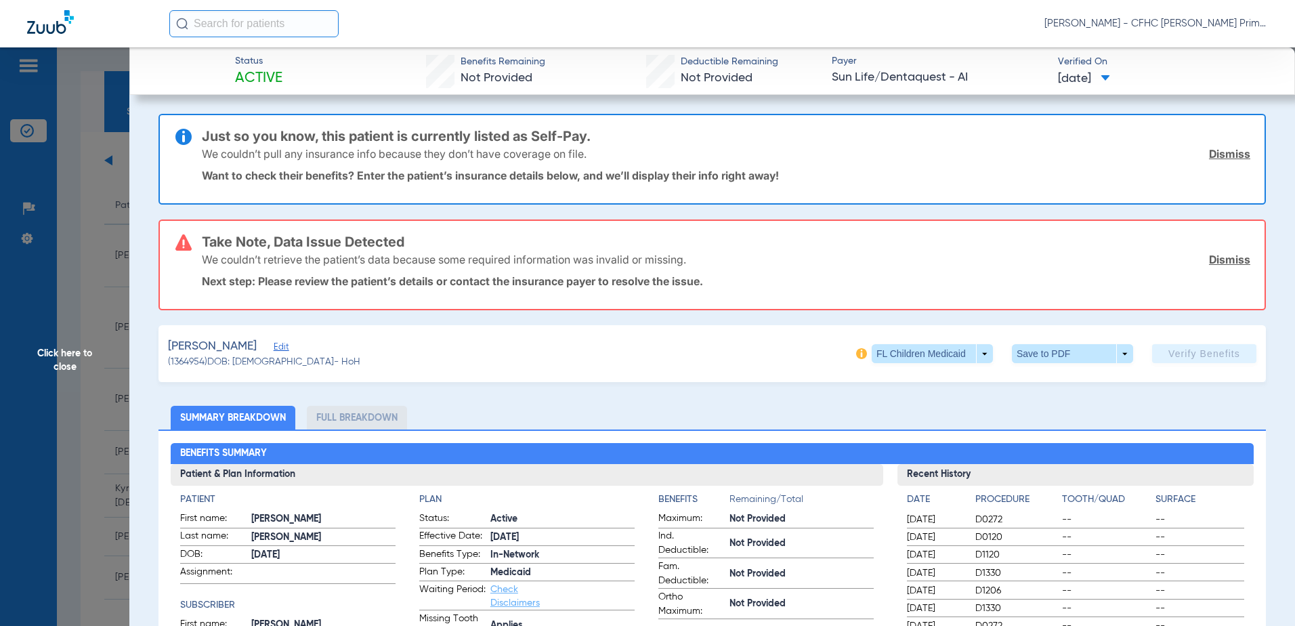
click at [286, 347] on span "Edit" at bounding box center [280, 348] width 12 height 13
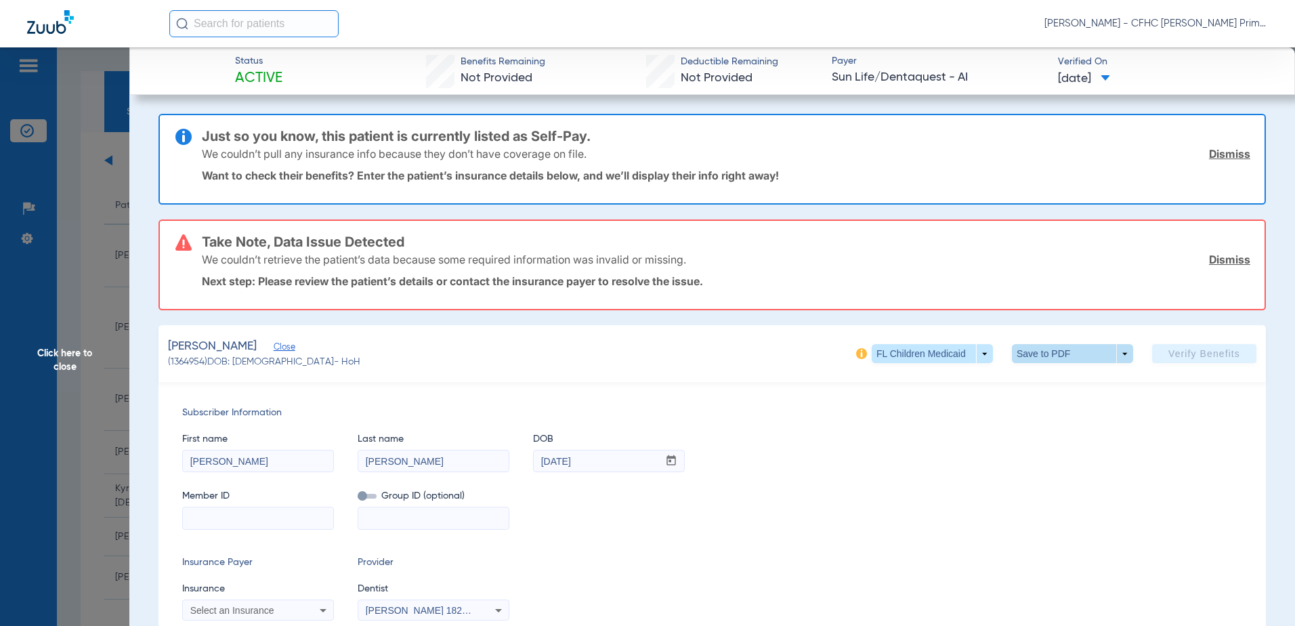
click at [1069, 351] on span at bounding box center [1072, 353] width 33 height 33
click at [1052, 384] on span "Save to PDF" at bounding box center [1066, 380] width 53 height 9
click at [47, 351] on span "Click here to close" at bounding box center [64, 360] width 129 height 626
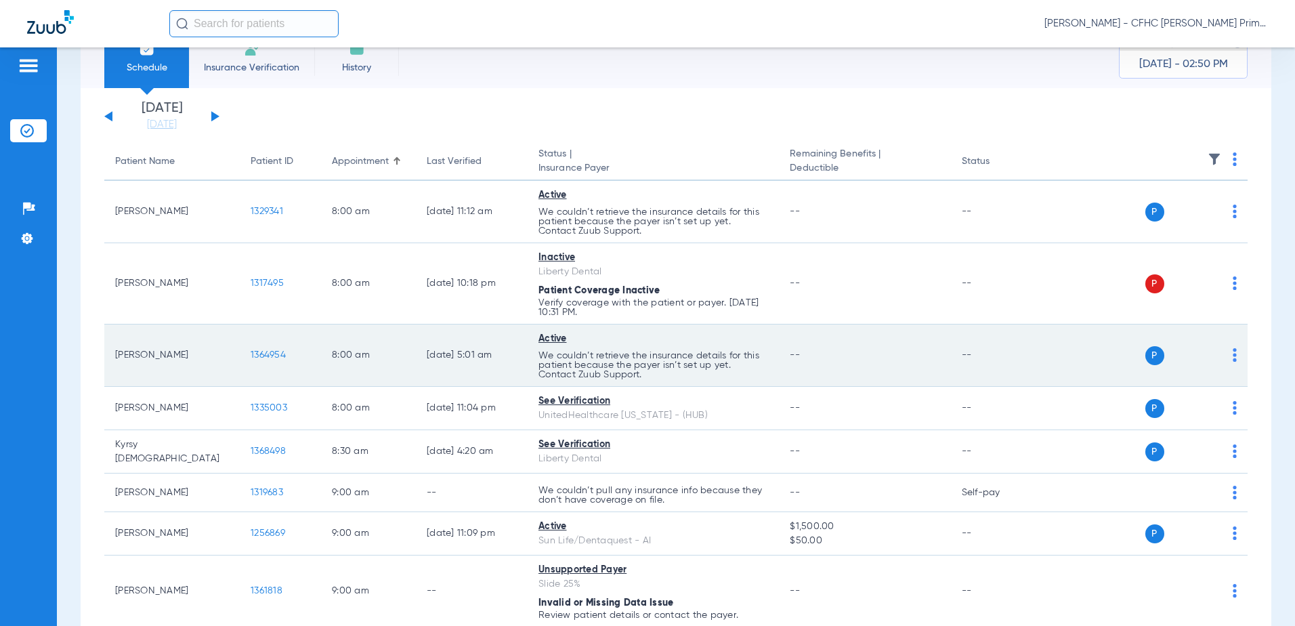
scroll to position [68, 0]
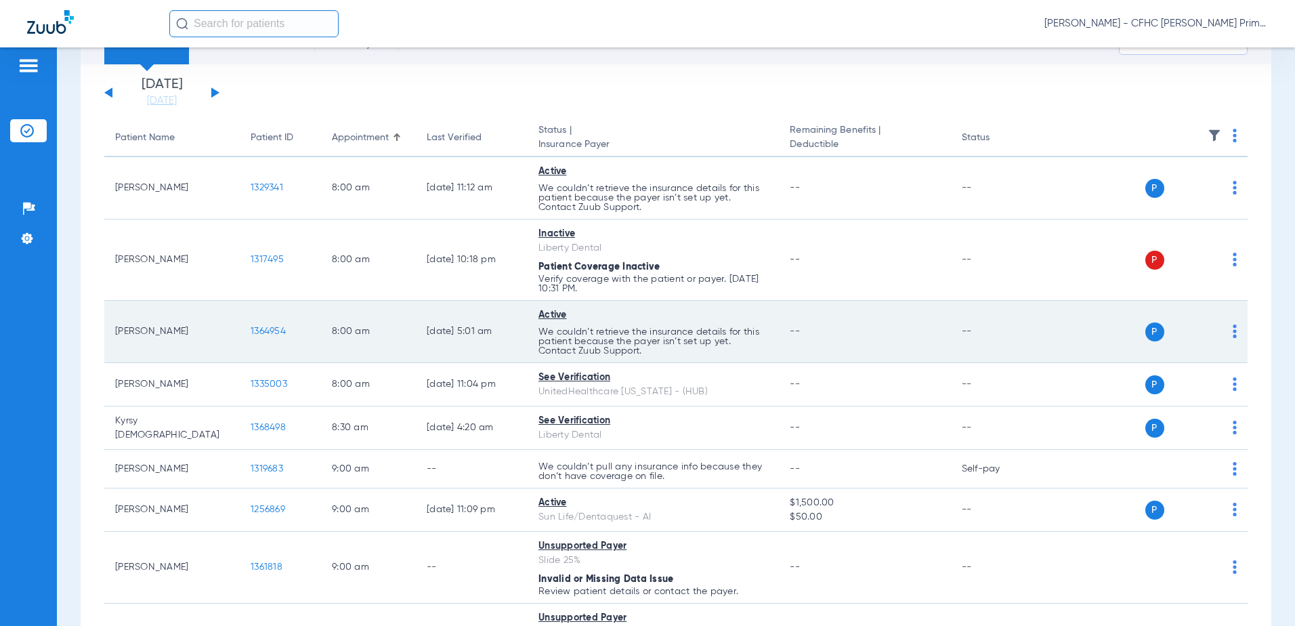
click at [265, 331] on span "1364954" at bounding box center [268, 330] width 35 height 9
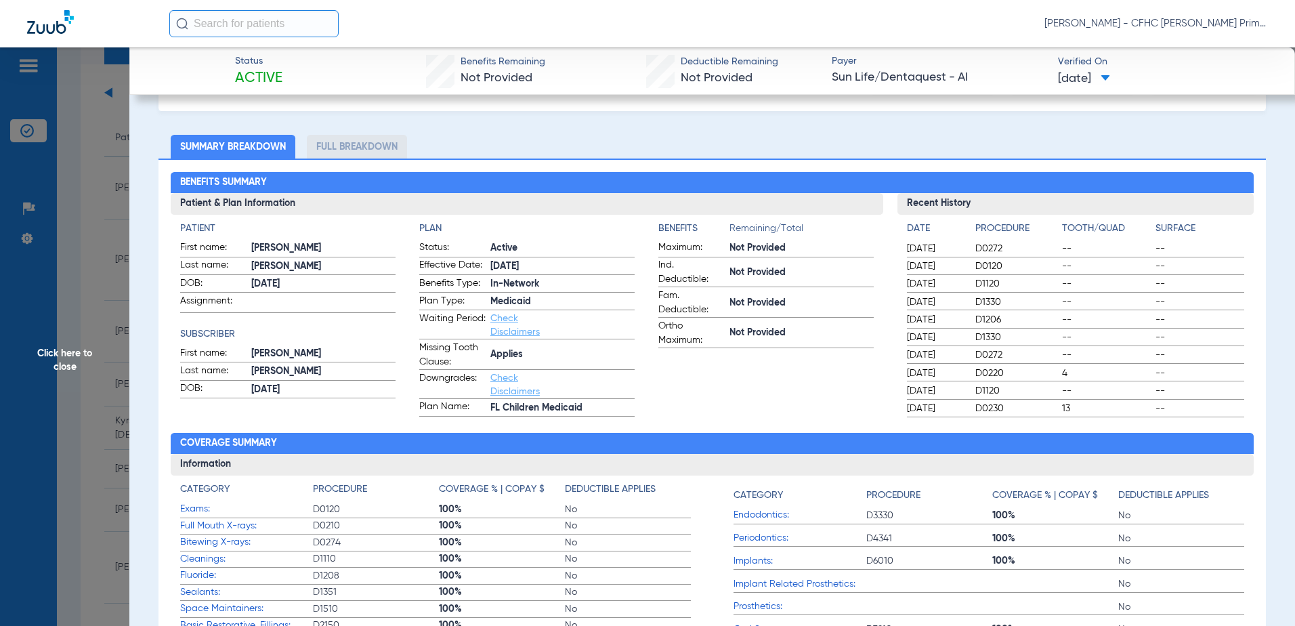
scroll to position [0, 0]
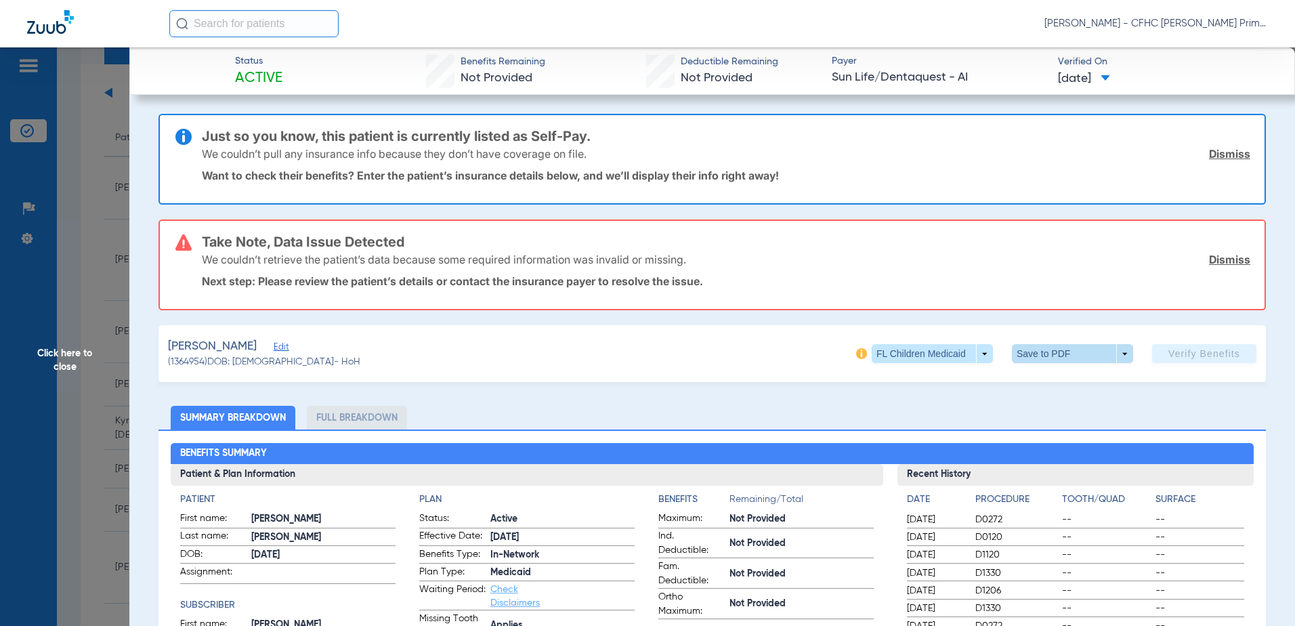
click at [1056, 356] on span at bounding box center [1072, 353] width 33 height 33
click at [1052, 376] on span "Save to PDF" at bounding box center [1066, 380] width 53 height 9
click at [1069, 351] on span at bounding box center [1072, 353] width 33 height 33
click at [1055, 386] on button "insert_drive_file Save to PDF" at bounding box center [1053, 380] width 102 height 27
click at [57, 356] on span "Click here to close" at bounding box center [64, 360] width 129 height 626
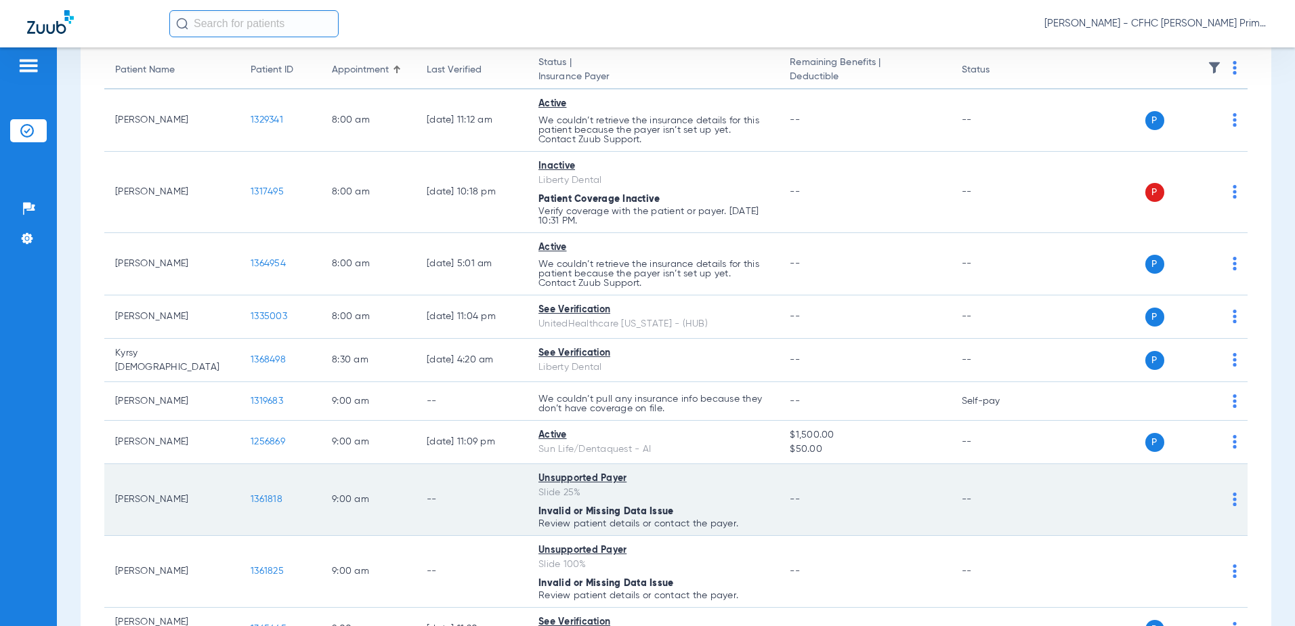
scroll to position [203, 0]
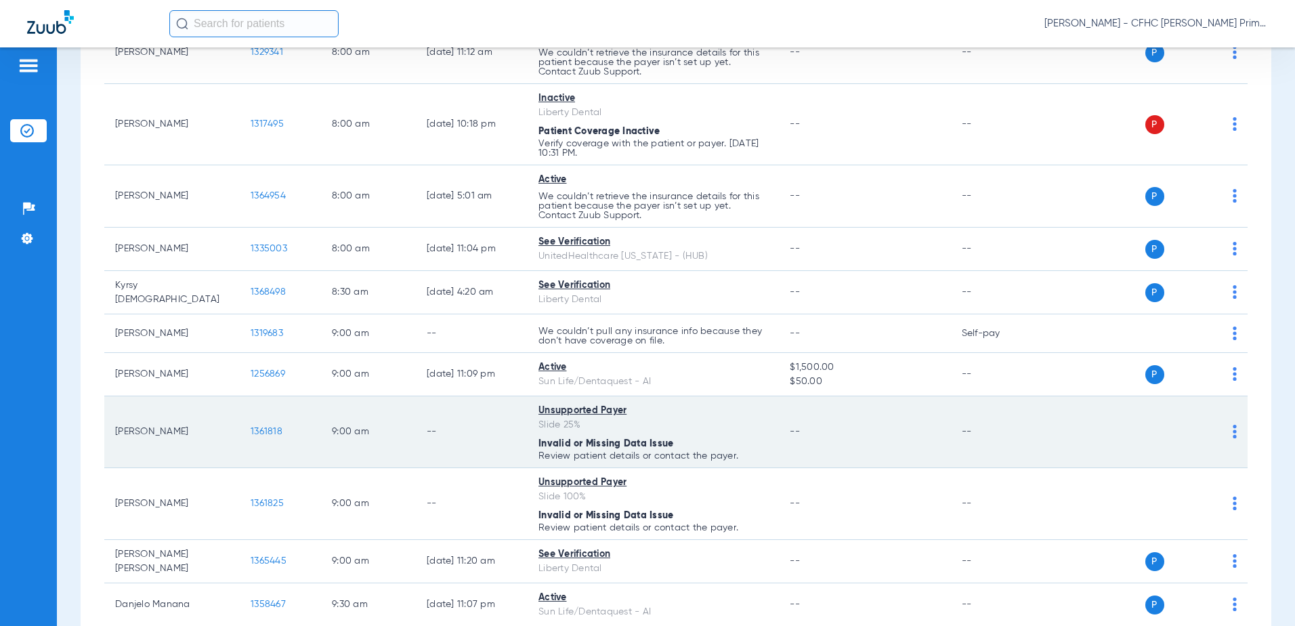
click at [259, 427] on span "1361818" at bounding box center [267, 431] width 32 height 9
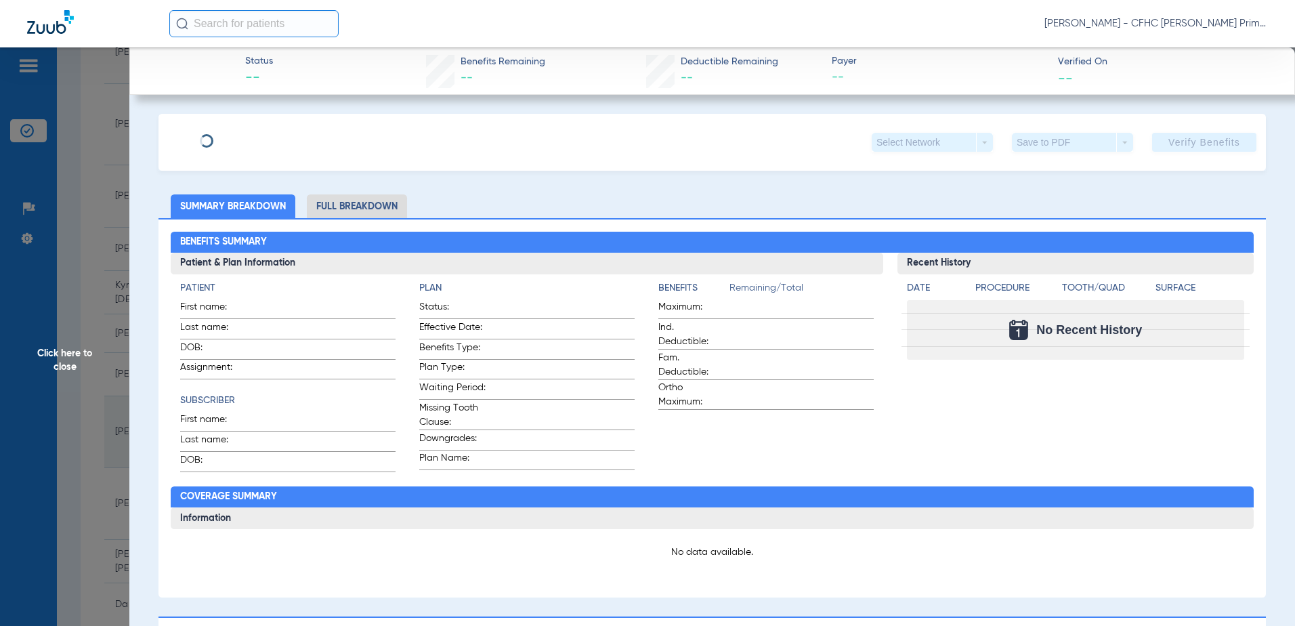
type input "KARINA"
type input "[PERSON_NAME]"
type input "[DATE]"
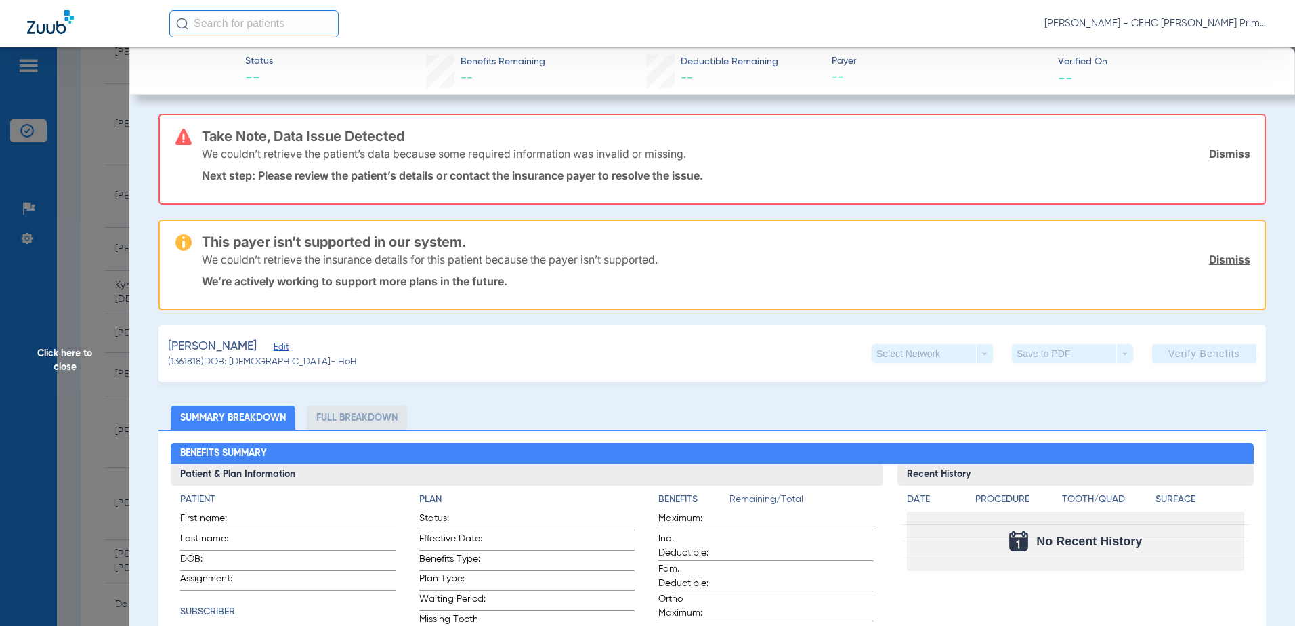
click at [274, 349] on span "Edit" at bounding box center [280, 348] width 12 height 13
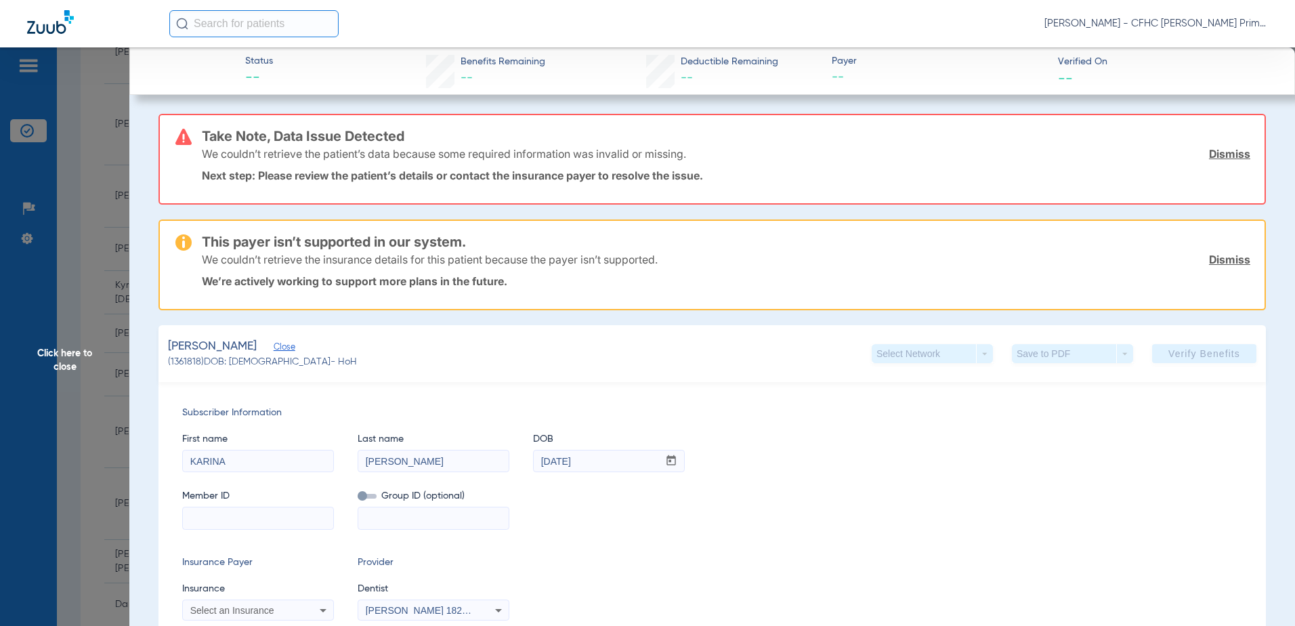
click at [56, 364] on span "Click here to close" at bounding box center [64, 360] width 129 height 626
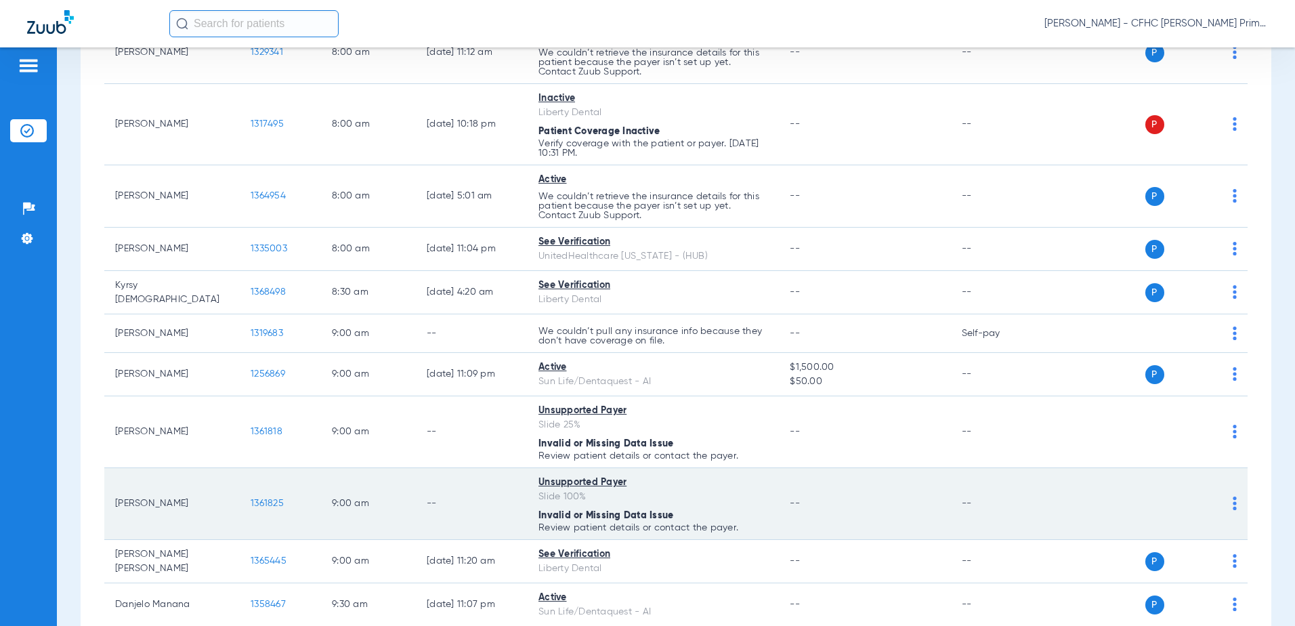
click at [270, 504] on span "1361825" at bounding box center [267, 502] width 33 height 9
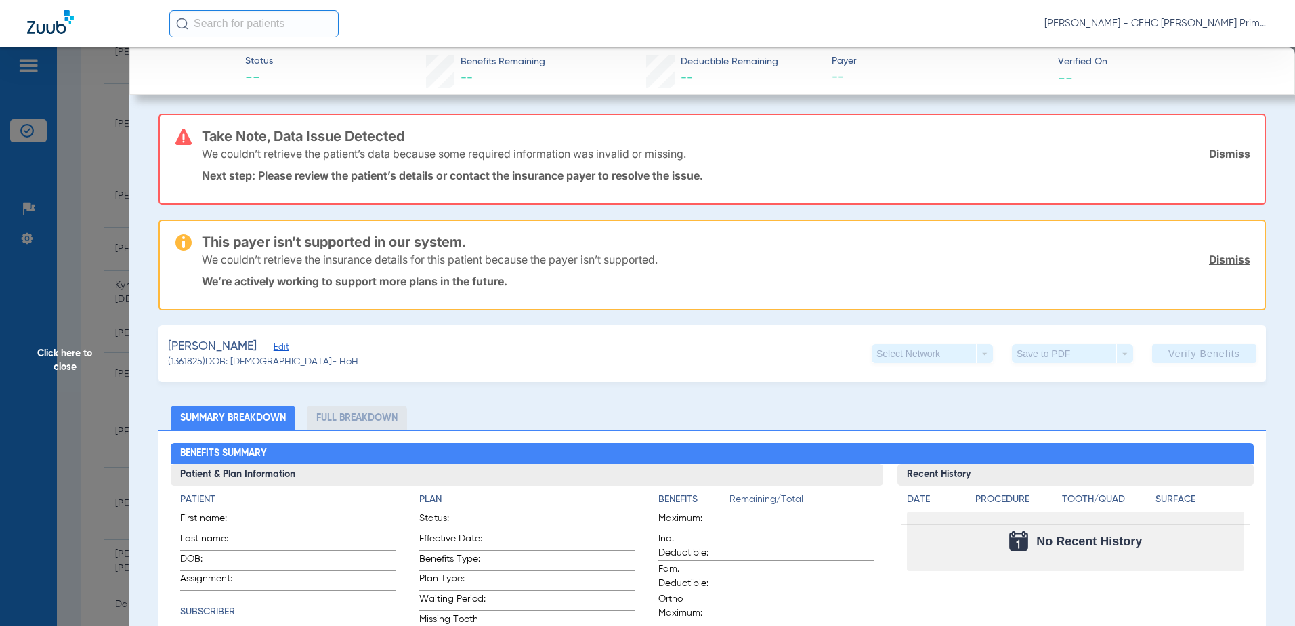
click at [286, 349] on span "Edit" at bounding box center [280, 348] width 12 height 13
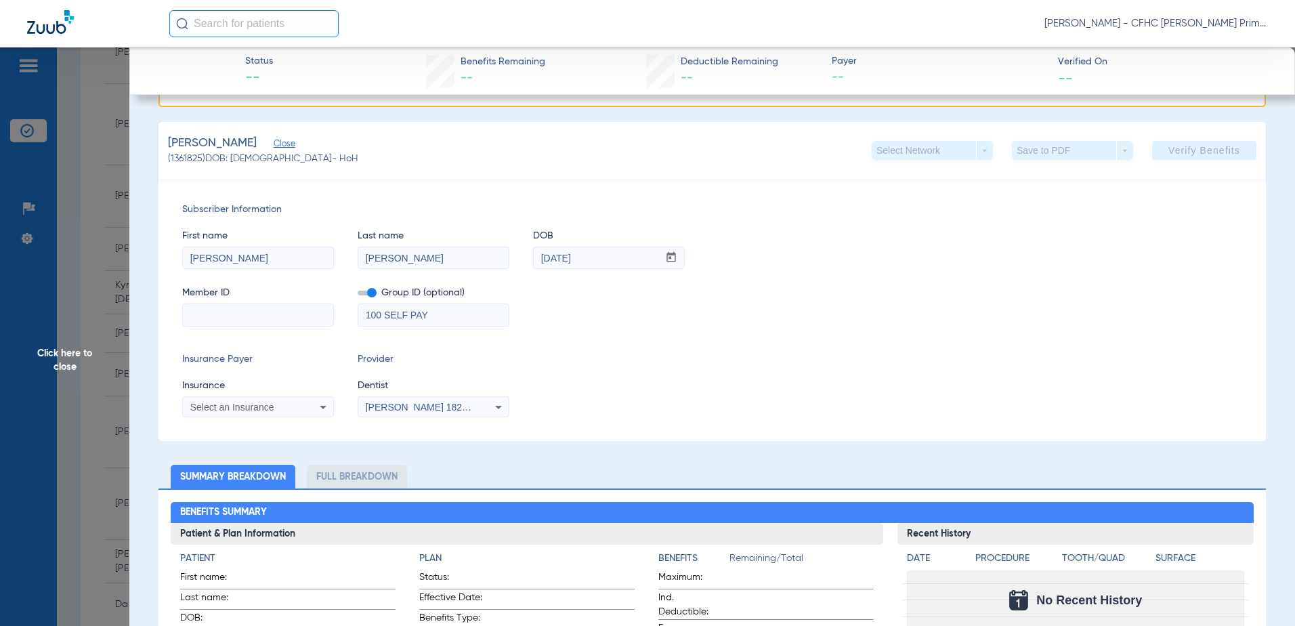
click at [70, 352] on span "Click here to close" at bounding box center [64, 360] width 129 height 626
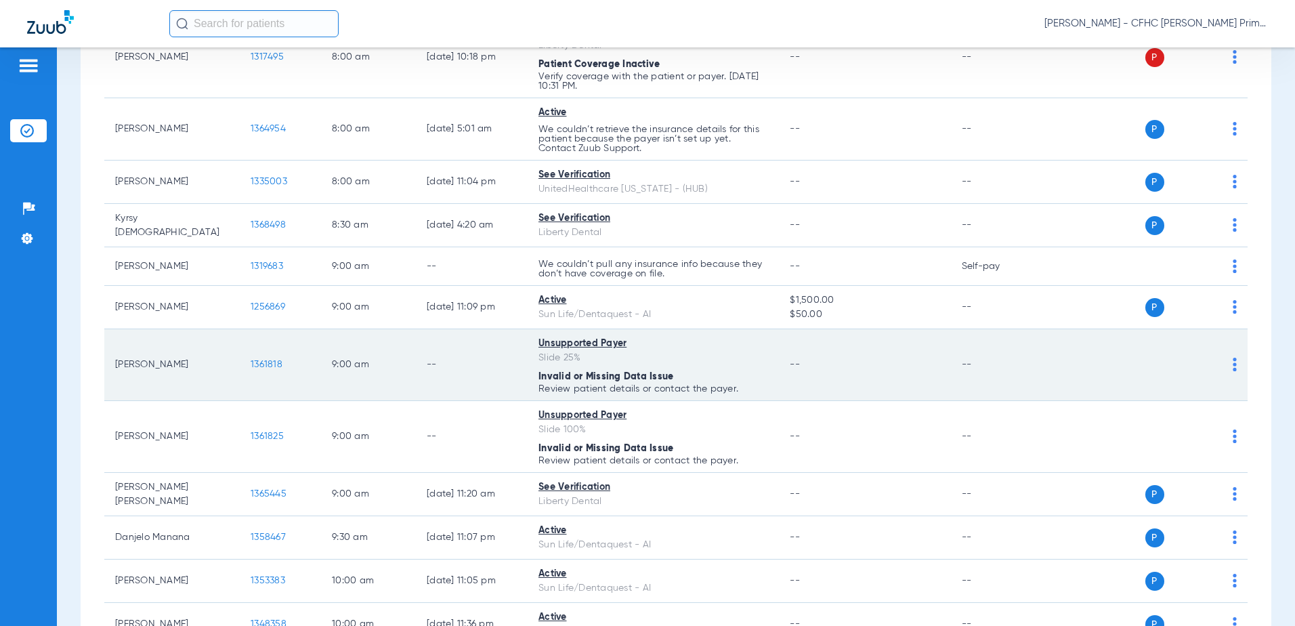
scroll to position [271, 0]
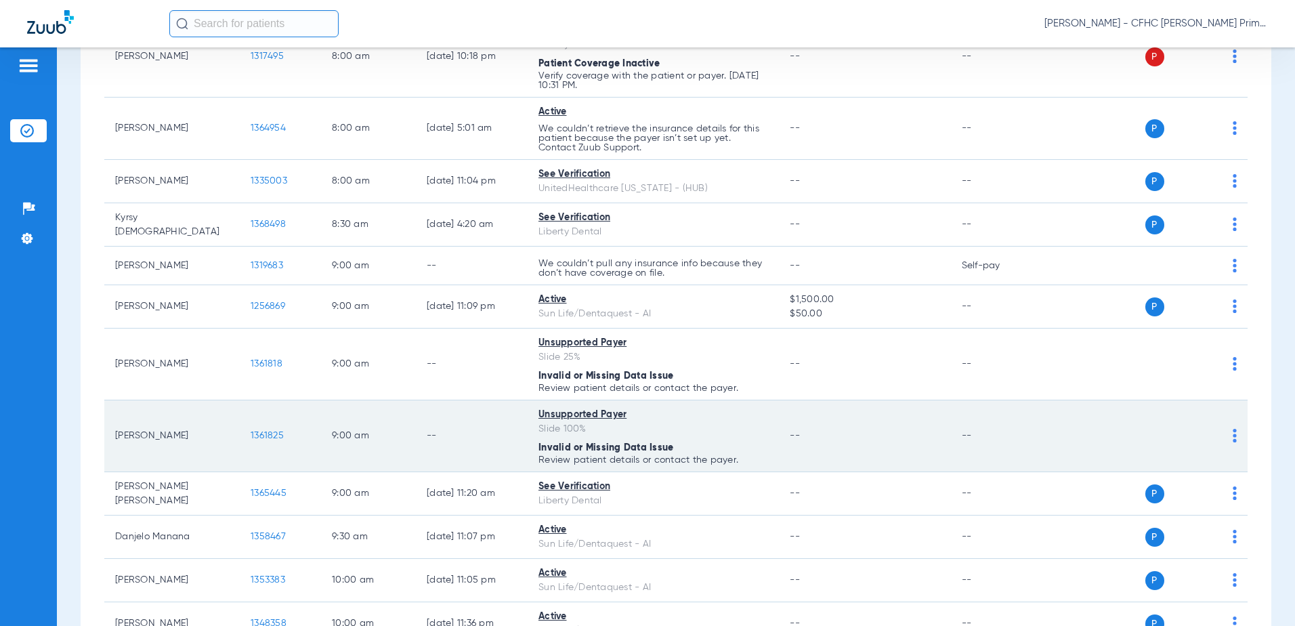
click at [263, 434] on span "1361825" at bounding box center [267, 435] width 33 height 9
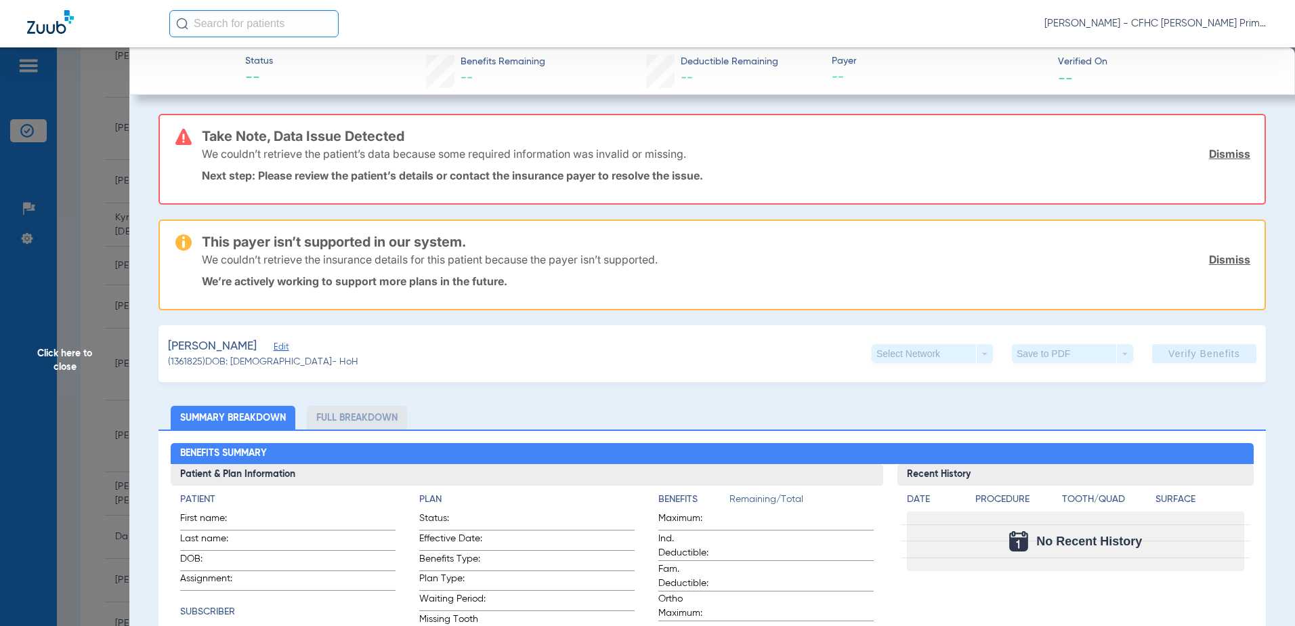
click at [286, 347] on span "Edit" at bounding box center [280, 348] width 12 height 13
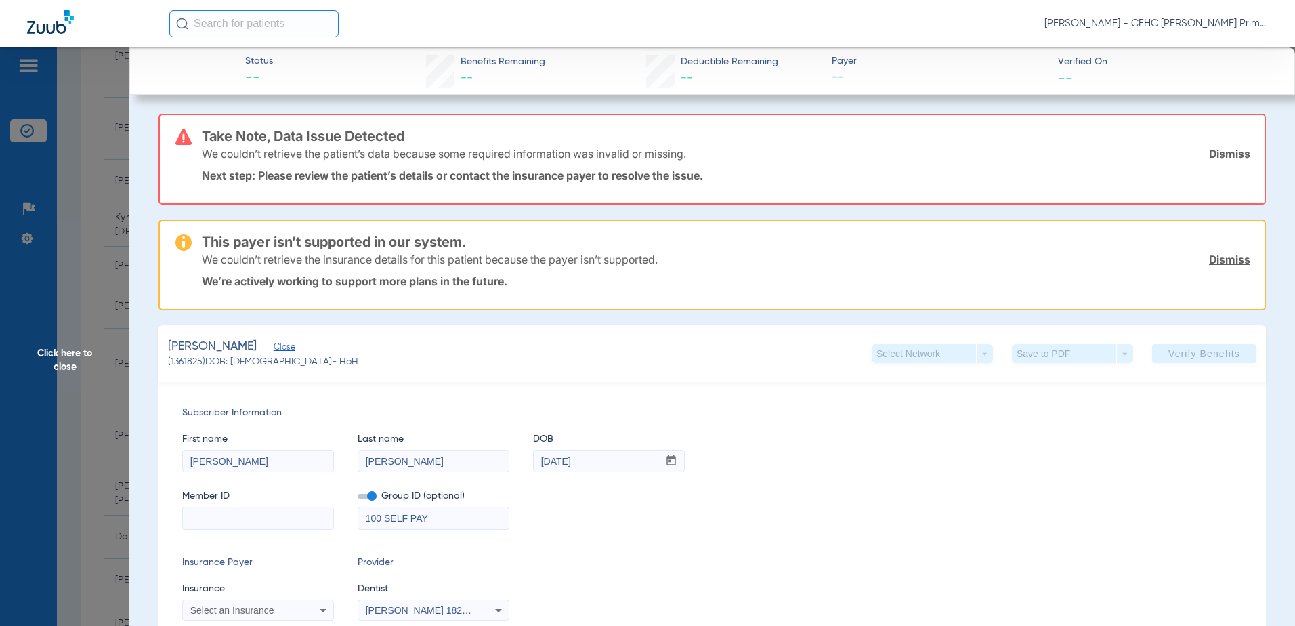
click at [74, 355] on span "Click here to close" at bounding box center [64, 360] width 129 height 626
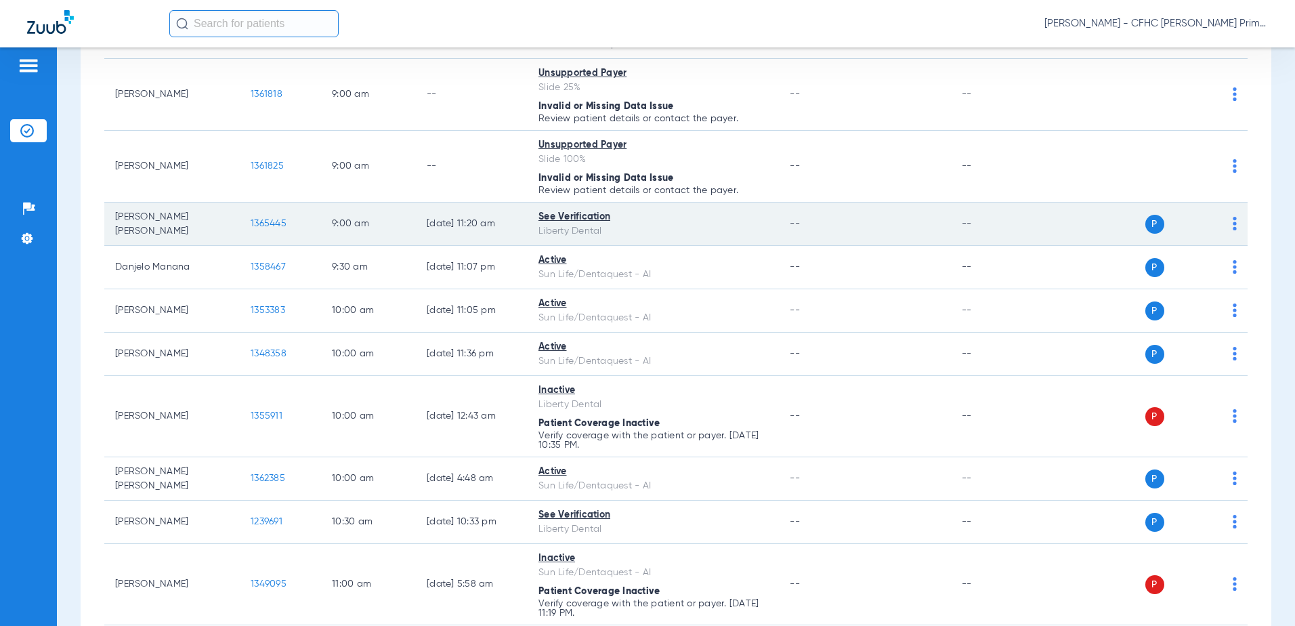
scroll to position [542, 0]
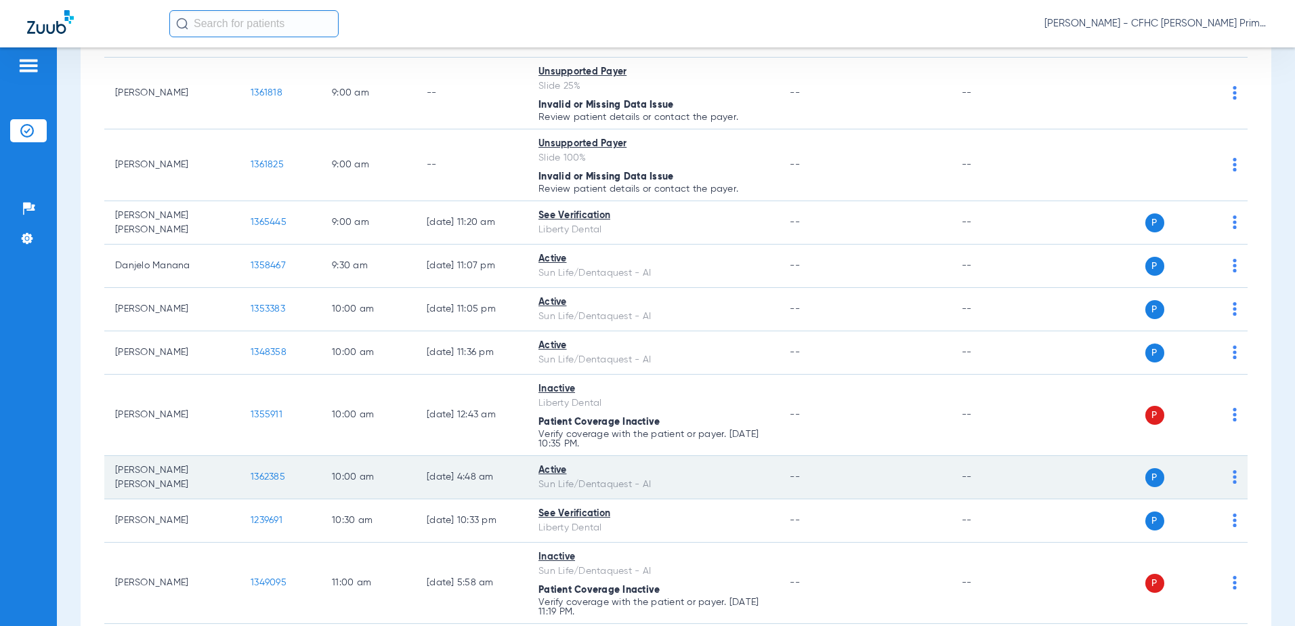
click at [272, 479] on span "1362385" at bounding box center [268, 476] width 35 height 9
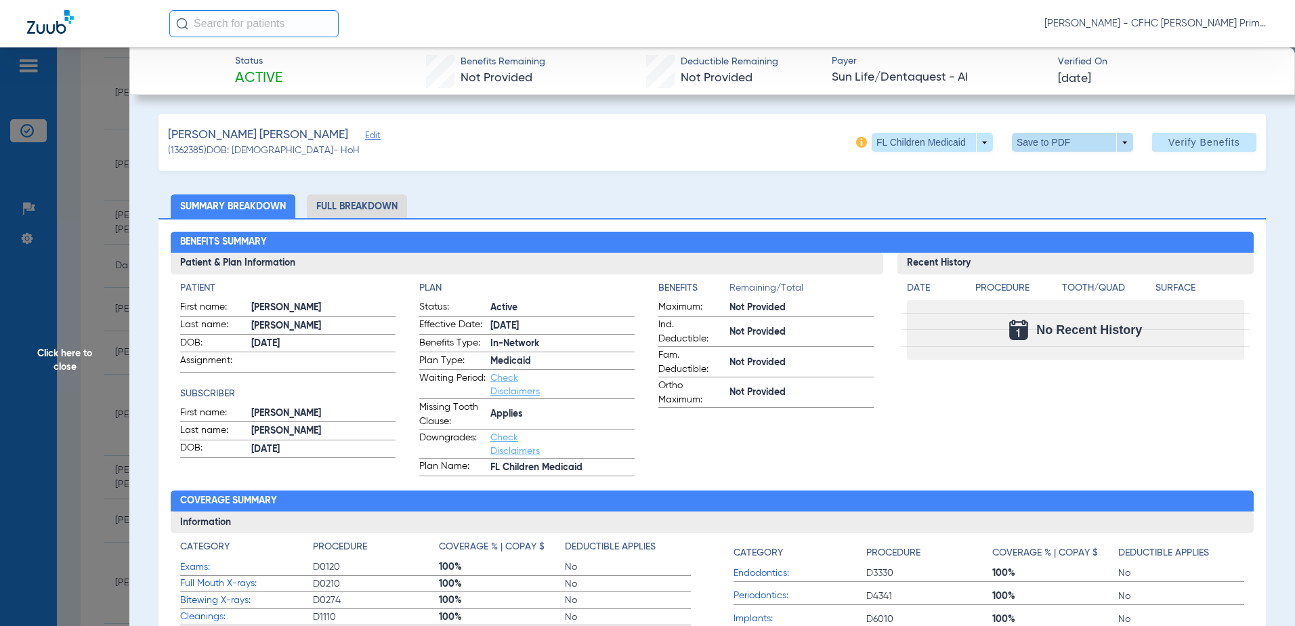
click at [1082, 140] on span at bounding box center [1072, 142] width 121 height 19
click at [1071, 170] on span "Save to PDF" at bounding box center [1066, 169] width 53 height 9
click at [92, 349] on span "Click here to close" at bounding box center [64, 360] width 129 height 626
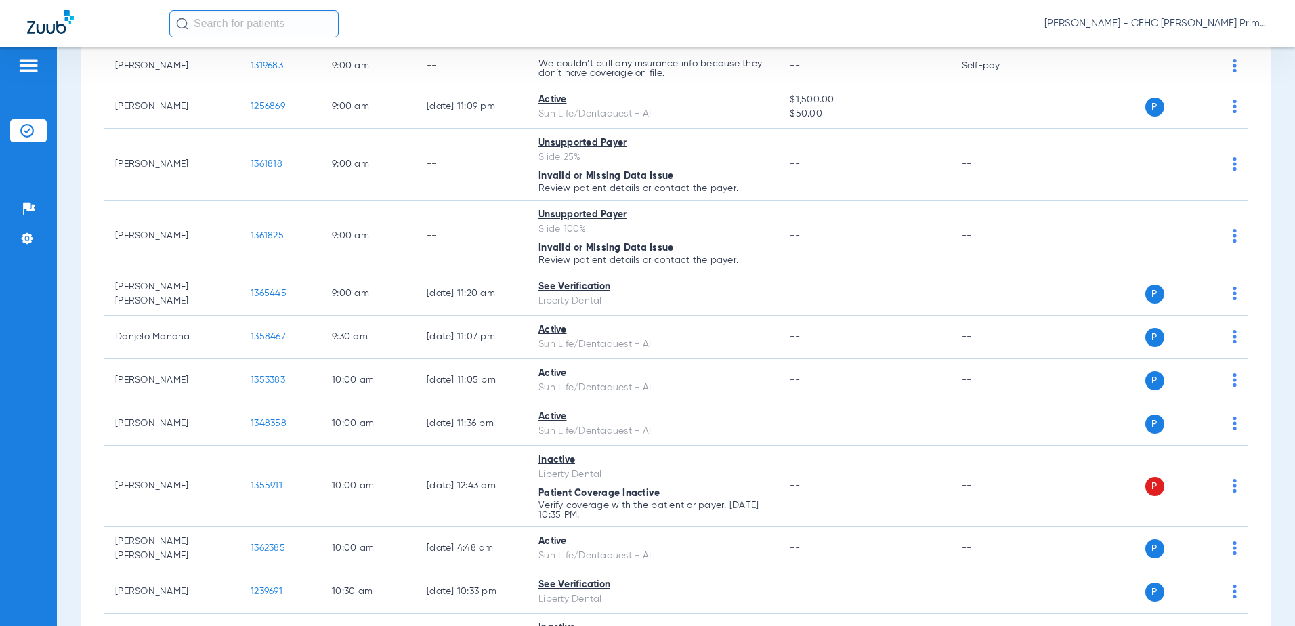
scroll to position [474, 0]
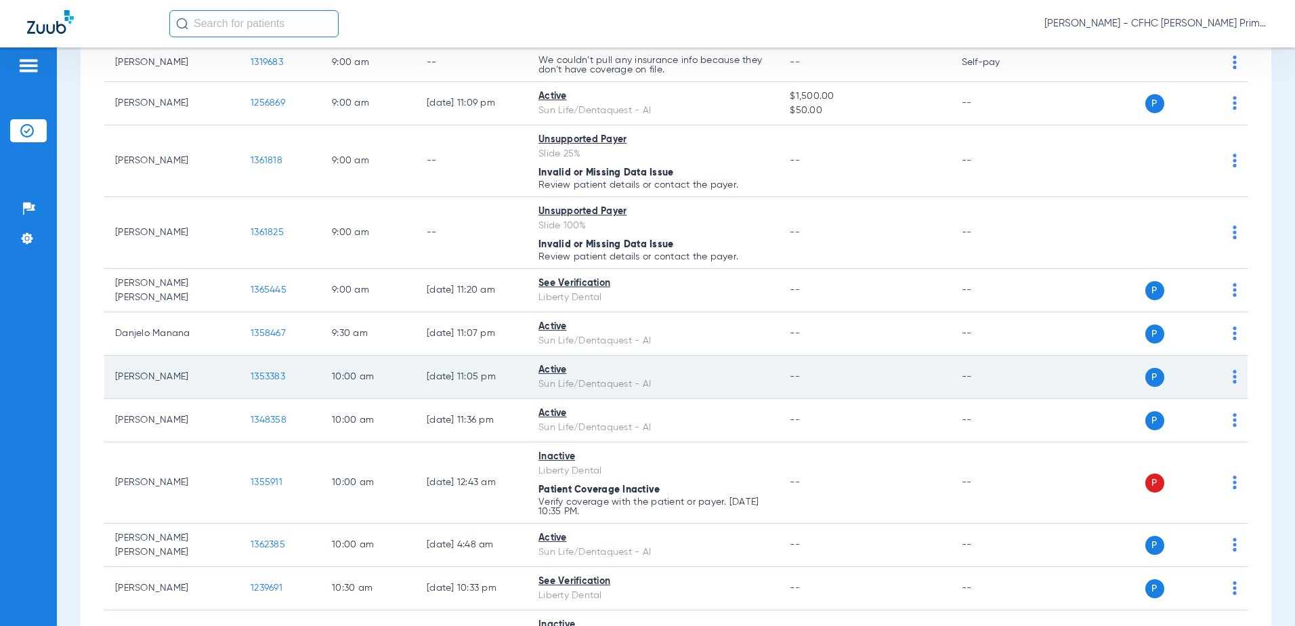
click at [266, 379] on span "1353383" at bounding box center [268, 376] width 35 height 9
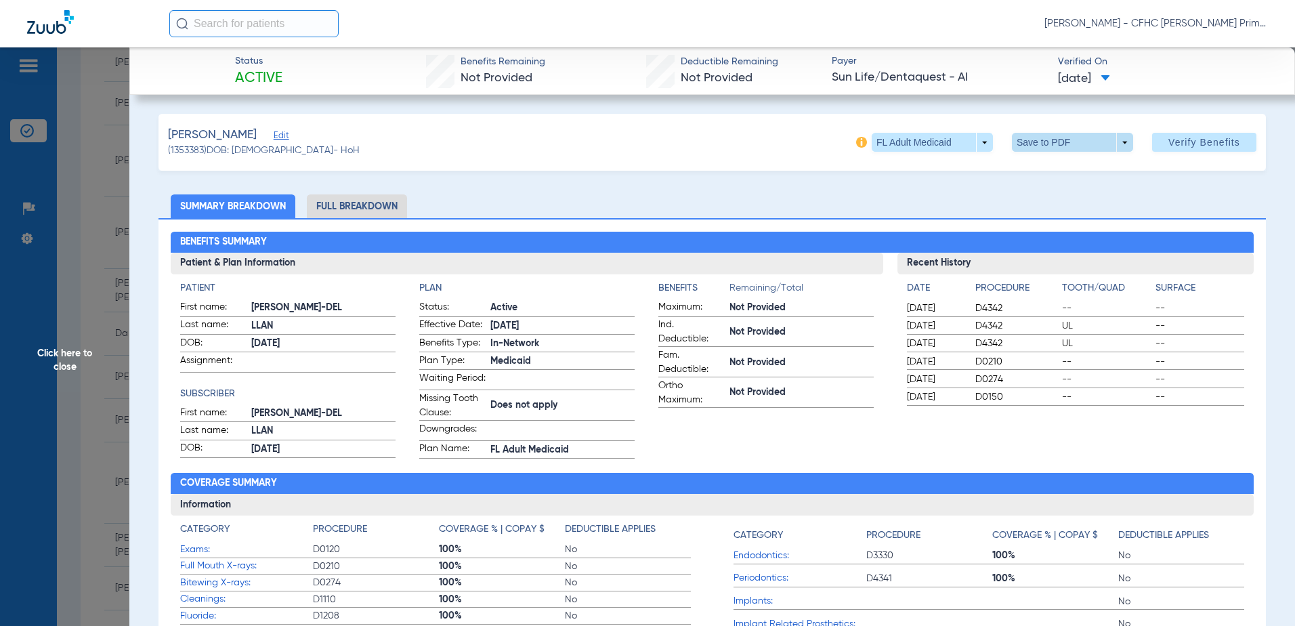
click at [1062, 141] on span at bounding box center [1072, 142] width 33 height 33
click at [1052, 170] on span "Save to PDF" at bounding box center [1066, 169] width 53 height 9
click at [60, 354] on span "Click here to close" at bounding box center [64, 360] width 129 height 626
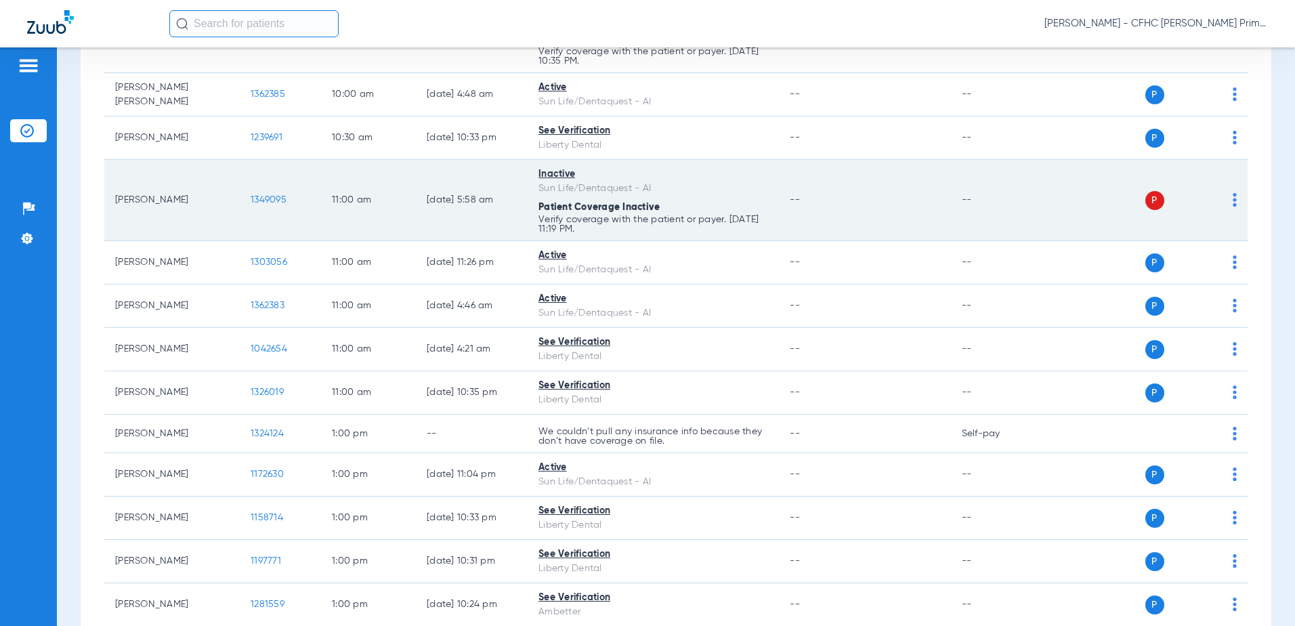
scroll to position [948, 0]
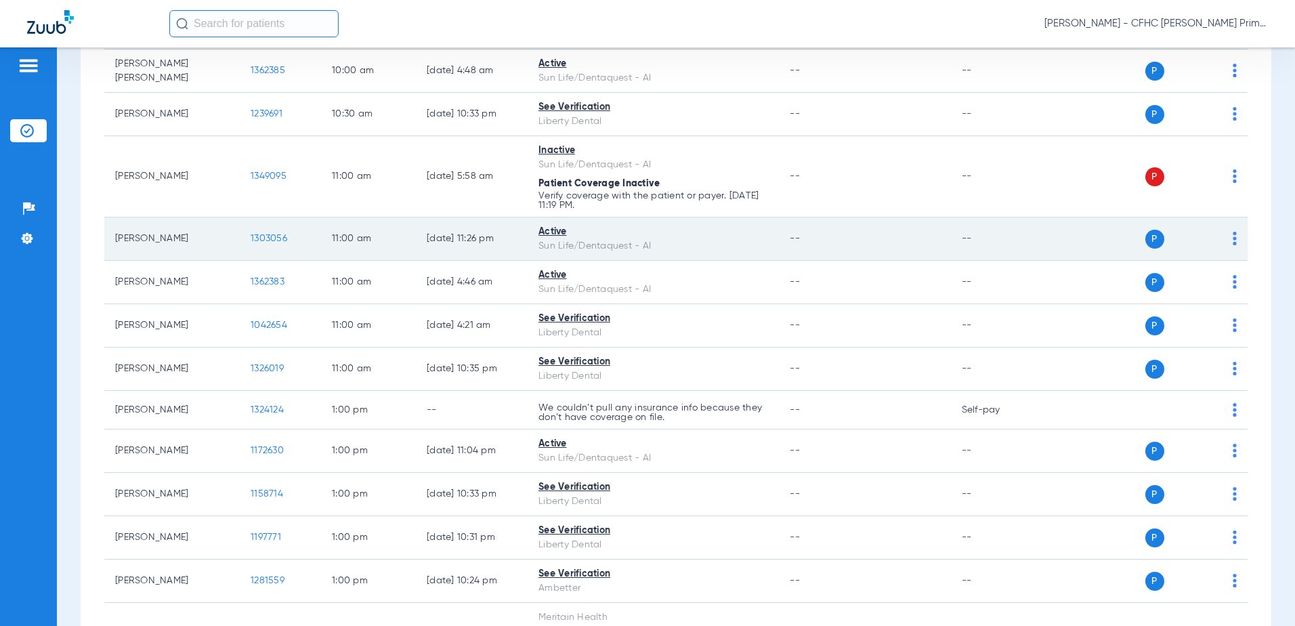
click at [267, 236] on span "1303056" at bounding box center [269, 238] width 37 height 9
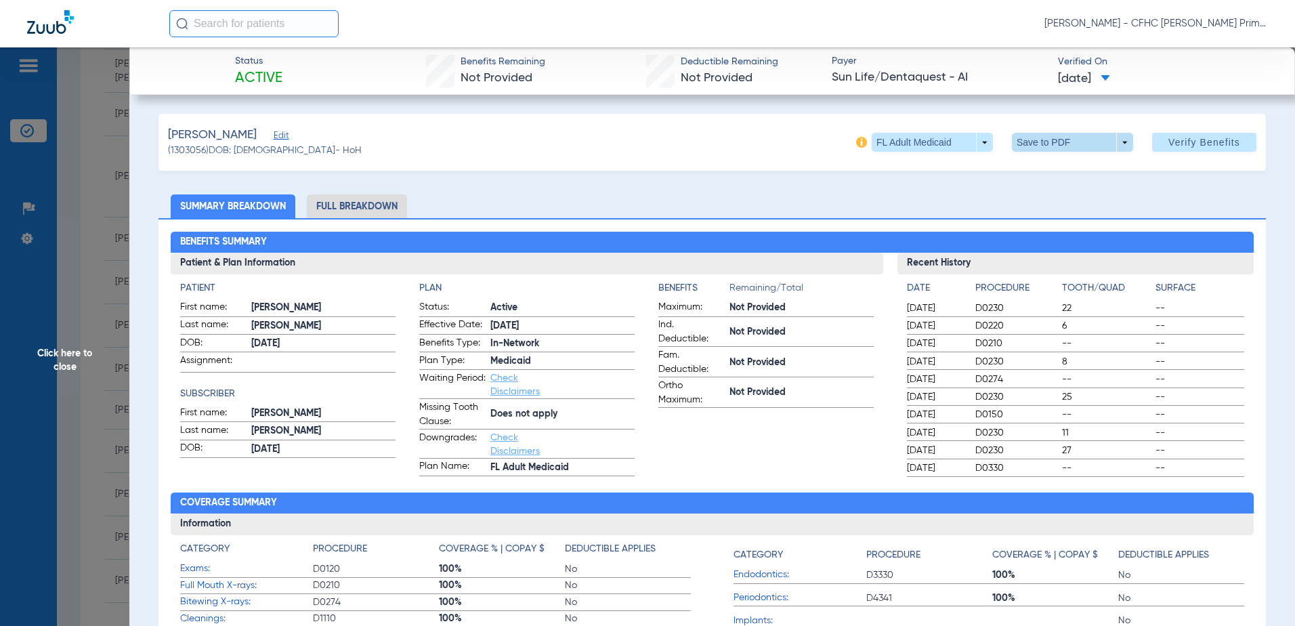
click at [1076, 139] on span at bounding box center [1072, 142] width 33 height 33
click at [1062, 175] on button "insert_drive_file Save to PDF" at bounding box center [1053, 169] width 102 height 27
click at [79, 349] on span "Click here to close" at bounding box center [64, 360] width 129 height 626
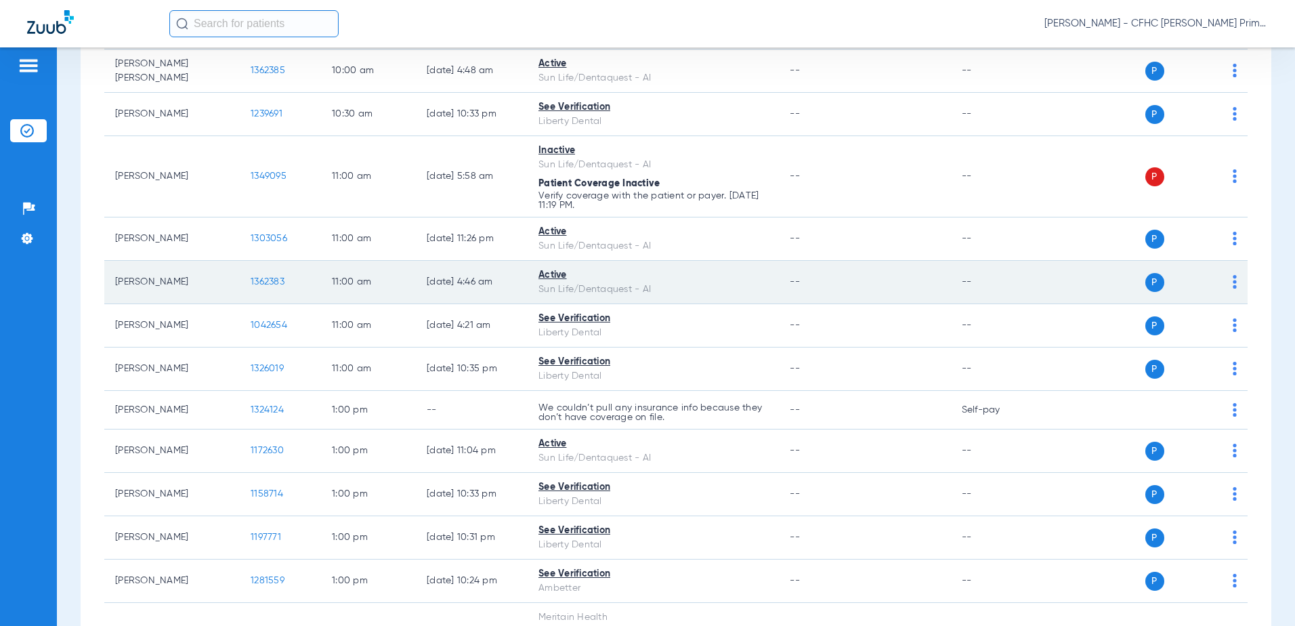
click at [268, 278] on span "1362383" at bounding box center [268, 281] width 34 height 9
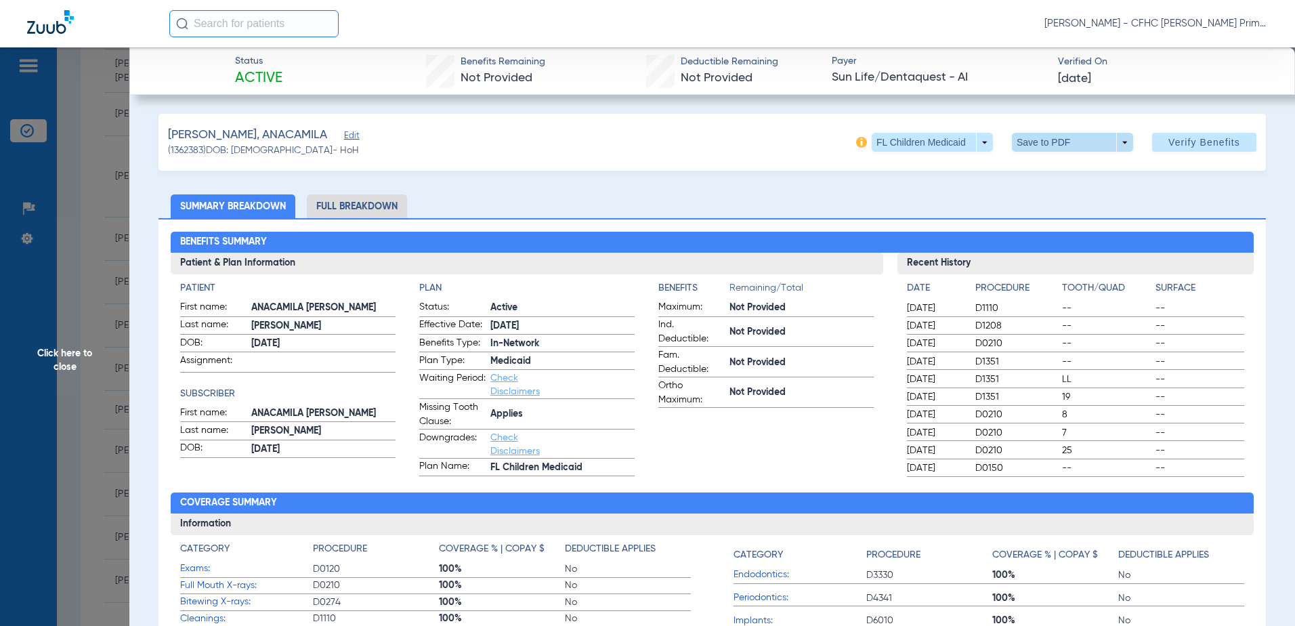
click at [1036, 138] on span at bounding box center [1072, 142] width 121 height 19
click at [1043, 165] on span "Save to PDF" at bounding box center [1066, 169] width 53 height 9
click at [1169, 137] on span "Verify Benefits" at bounding box center [1204, 142] width 72 height 11
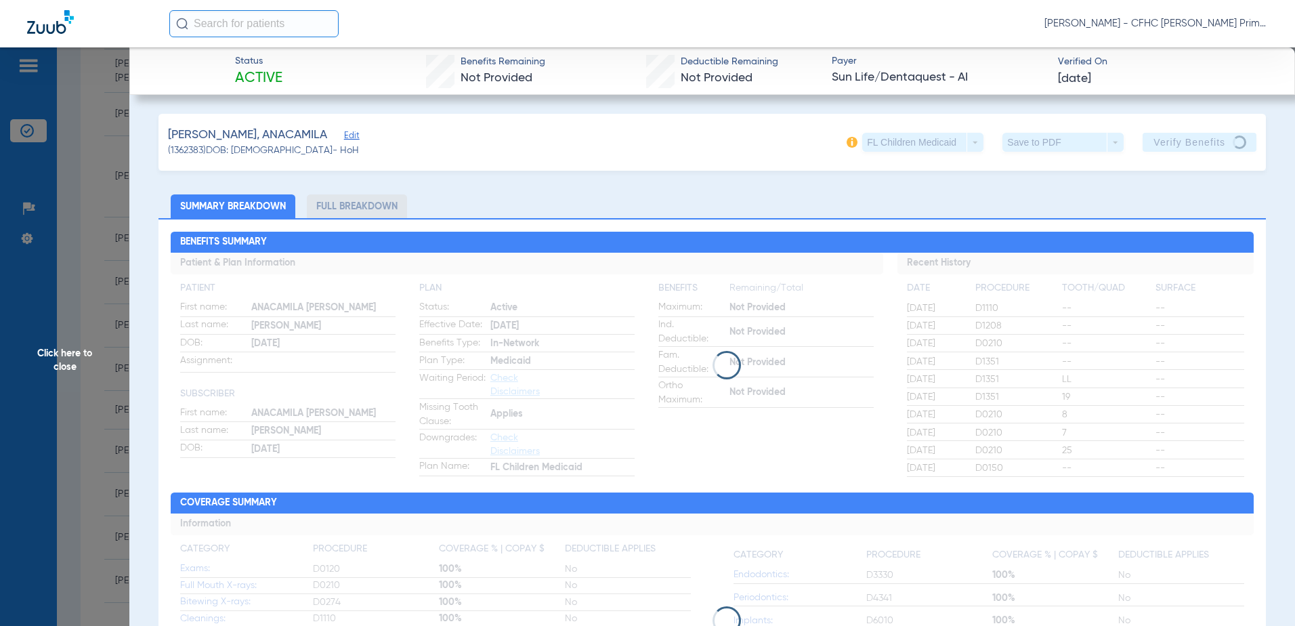
click at [385, 139] on div "[PERSON_NAME], ANACAMILA Edit (1362383) DOB: [DEMOGRAPHIC_DATA] - HoH FL Childr…" at bounding box center [711, 142] width 1107 height 57
click at [356, 137] on span "Edit" at bounding box center [350, 137] width 12 height 13
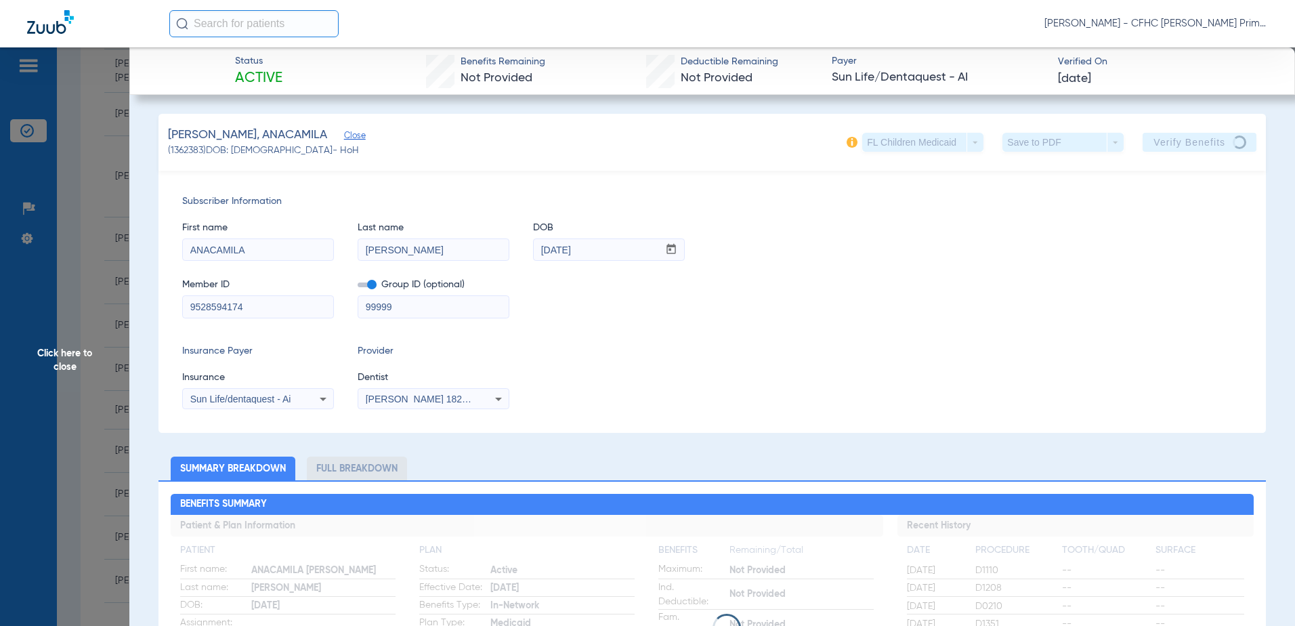
drag, startPoint x: 253, startPoint y: 305, endPoint x: 120, endPoint y: 305, distance: 132.7
click at [67, 358] on span "Click here to close" at bounding box center [64, 360] width 129 height 626
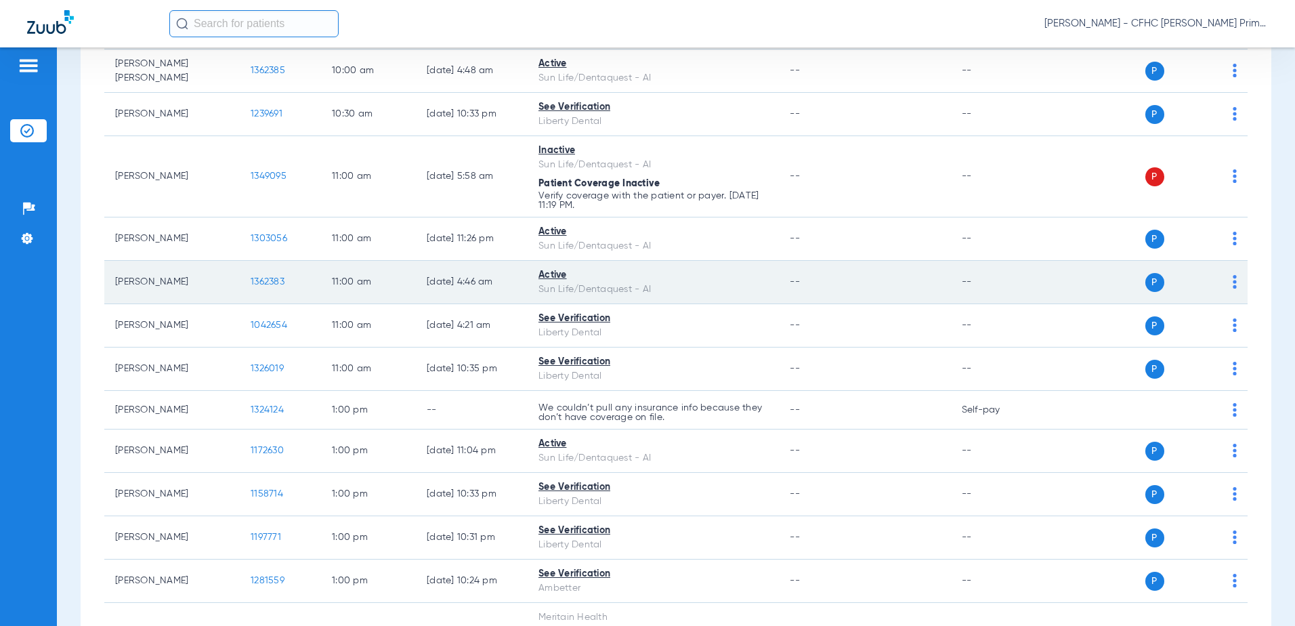
click at [160, 283] on td "[PERSON_NAME]" at bounding box center [171, 282] width 135 height 43
click at [280, 282] on span "1362383" at bounding box center [268, 281] width 34 height 9
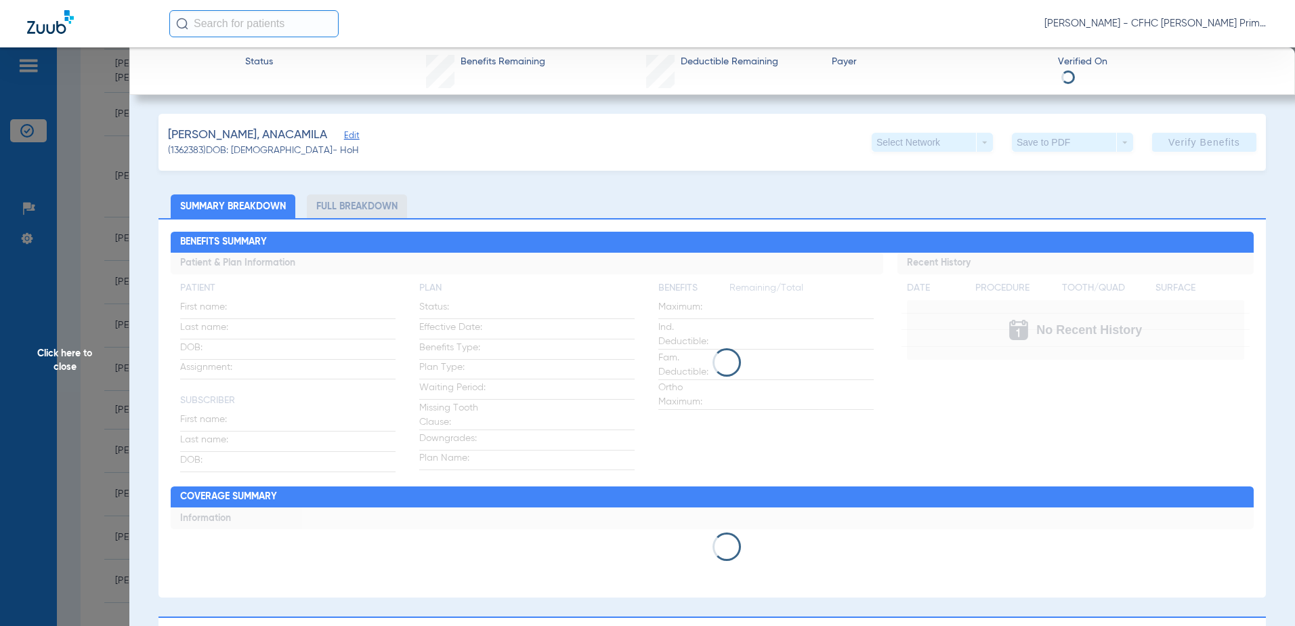
click at [356, 137] on span "Edit" at bounding box center [350, 137] width 12 height 13
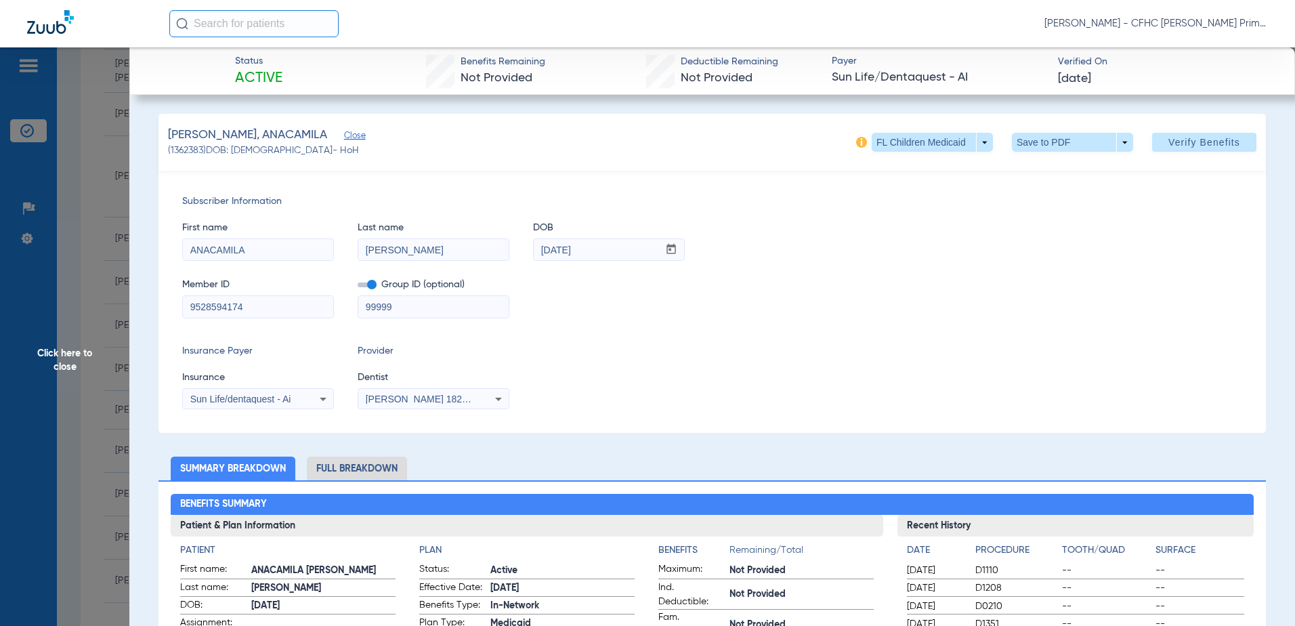
click at [323, 397] on icon at bounding box center [323, 398] width 7 height 3
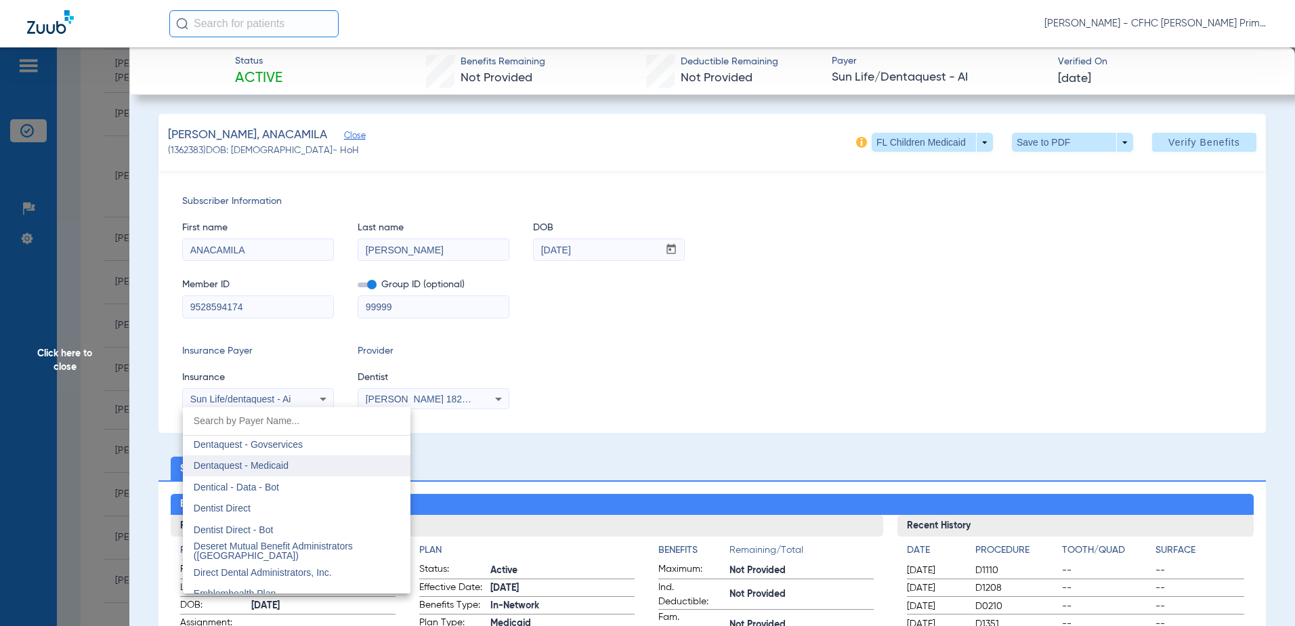
scroll to position [4008, 0]
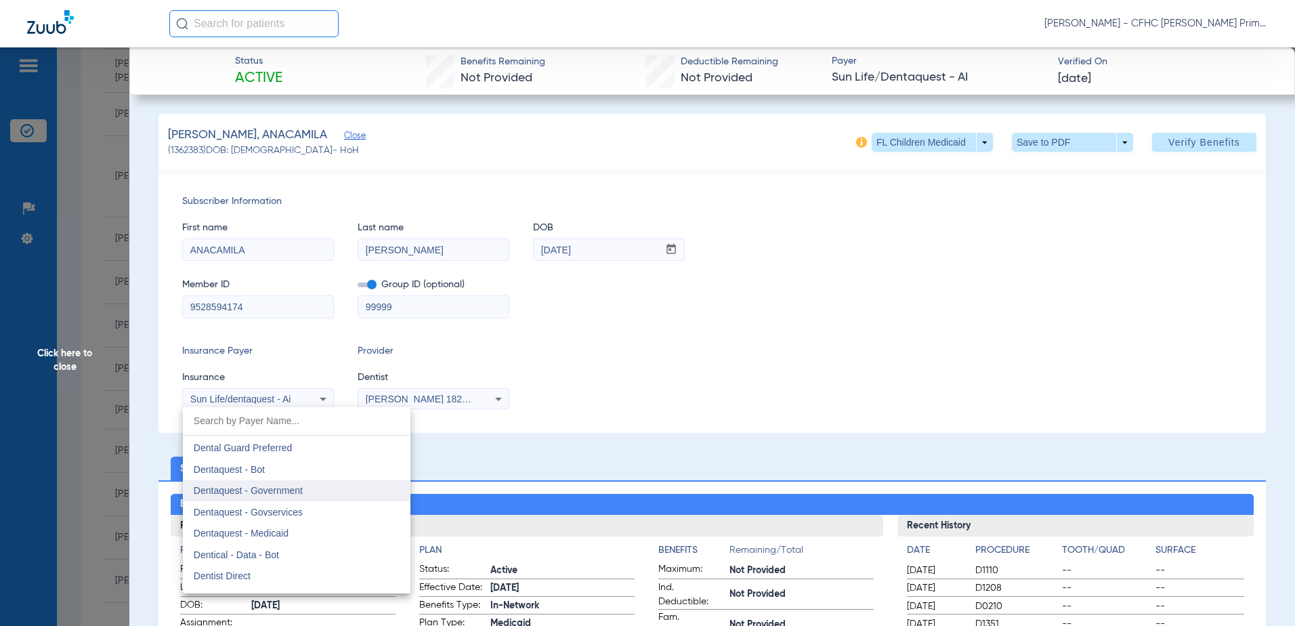
click at [283, 494] on span "Dentaquest - Government" at bounding box center [248, 490] width 109 height 11
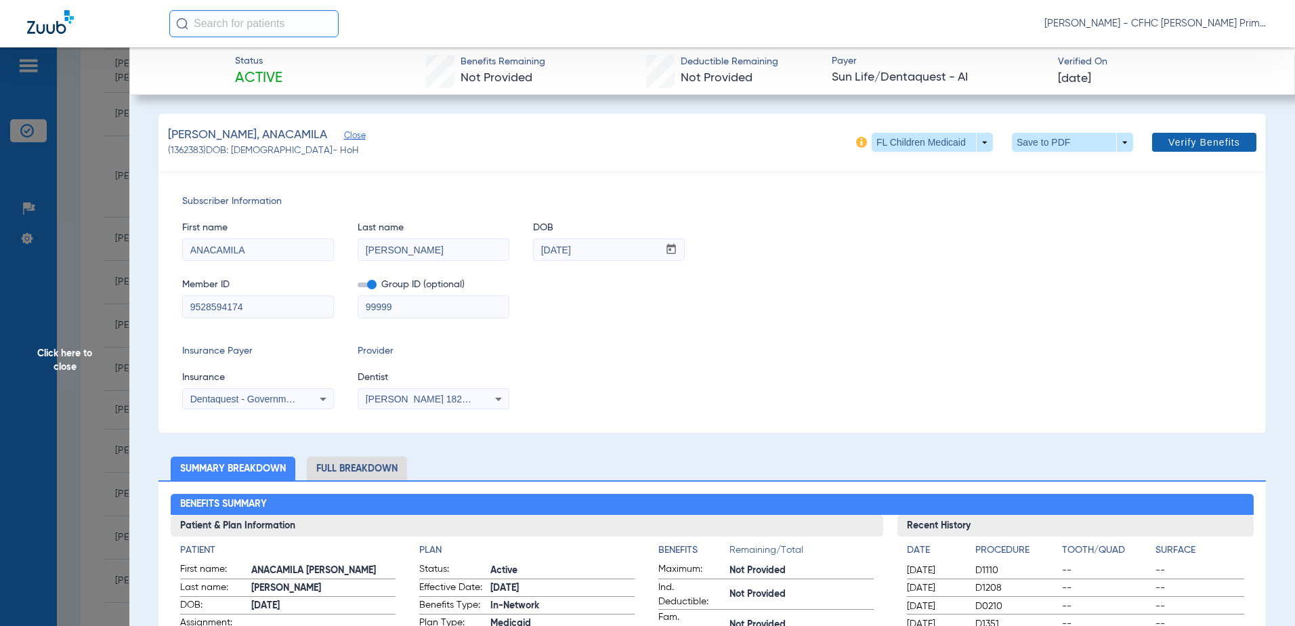
click at [1168, 144] on span "Verify Benefits" at bounding box center [1204, 142] width 72 height 11
click at [1064, 142] on span at bounding box center [1072, 142] width 33 height 33
click at [1057, 168] on span "Save to PDF" at bounding box center [1066, 169] width 53 height 9
click at [62, 351] on span "Click here to close" at bounding box center [64, 360] width 129 height 626
